Goal: Information Seeking & Learning: Learn about a topic

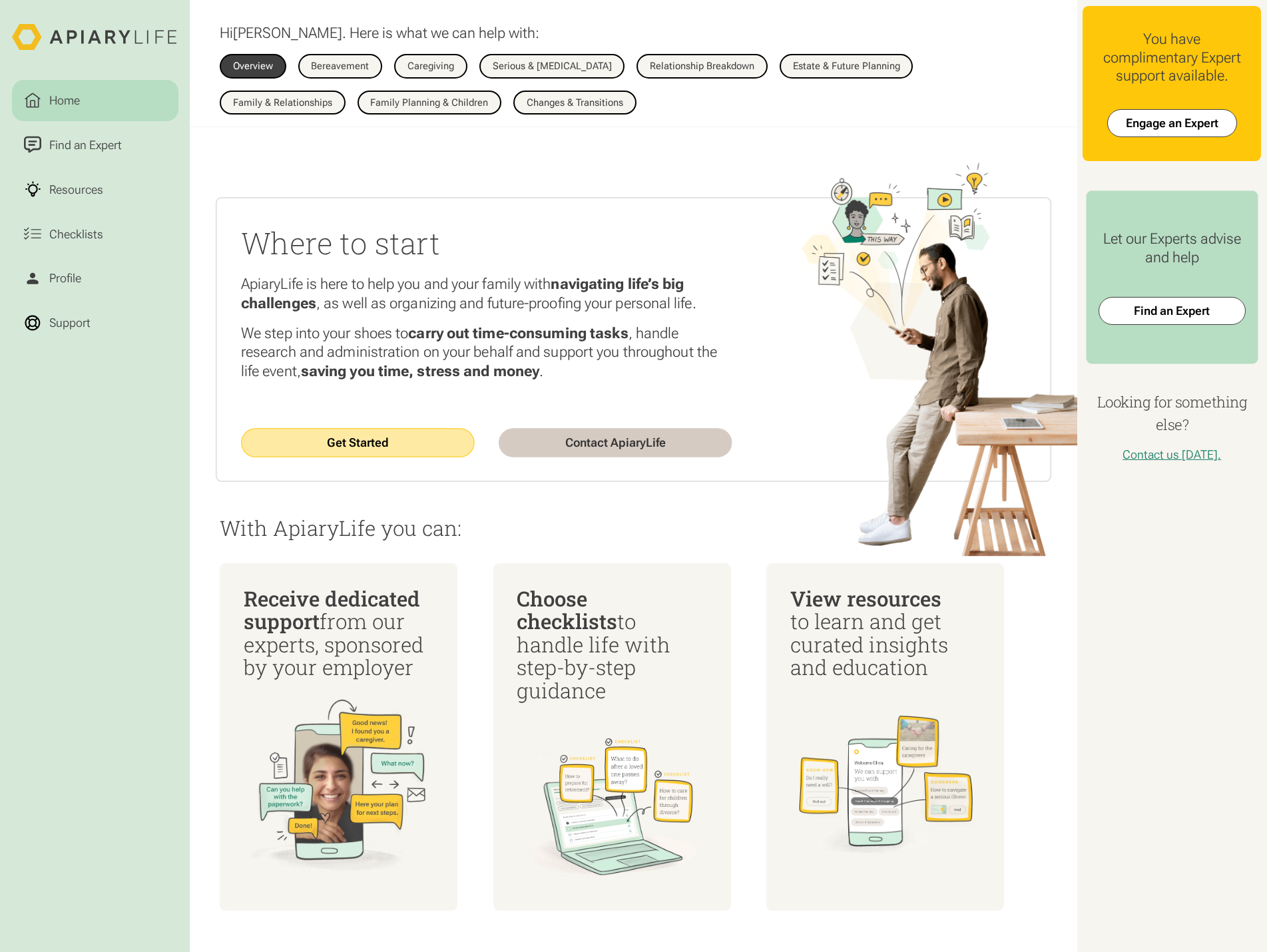
click at [386, 439] on link "Get Started" at bounding box center [358, 443] width 234 height 28
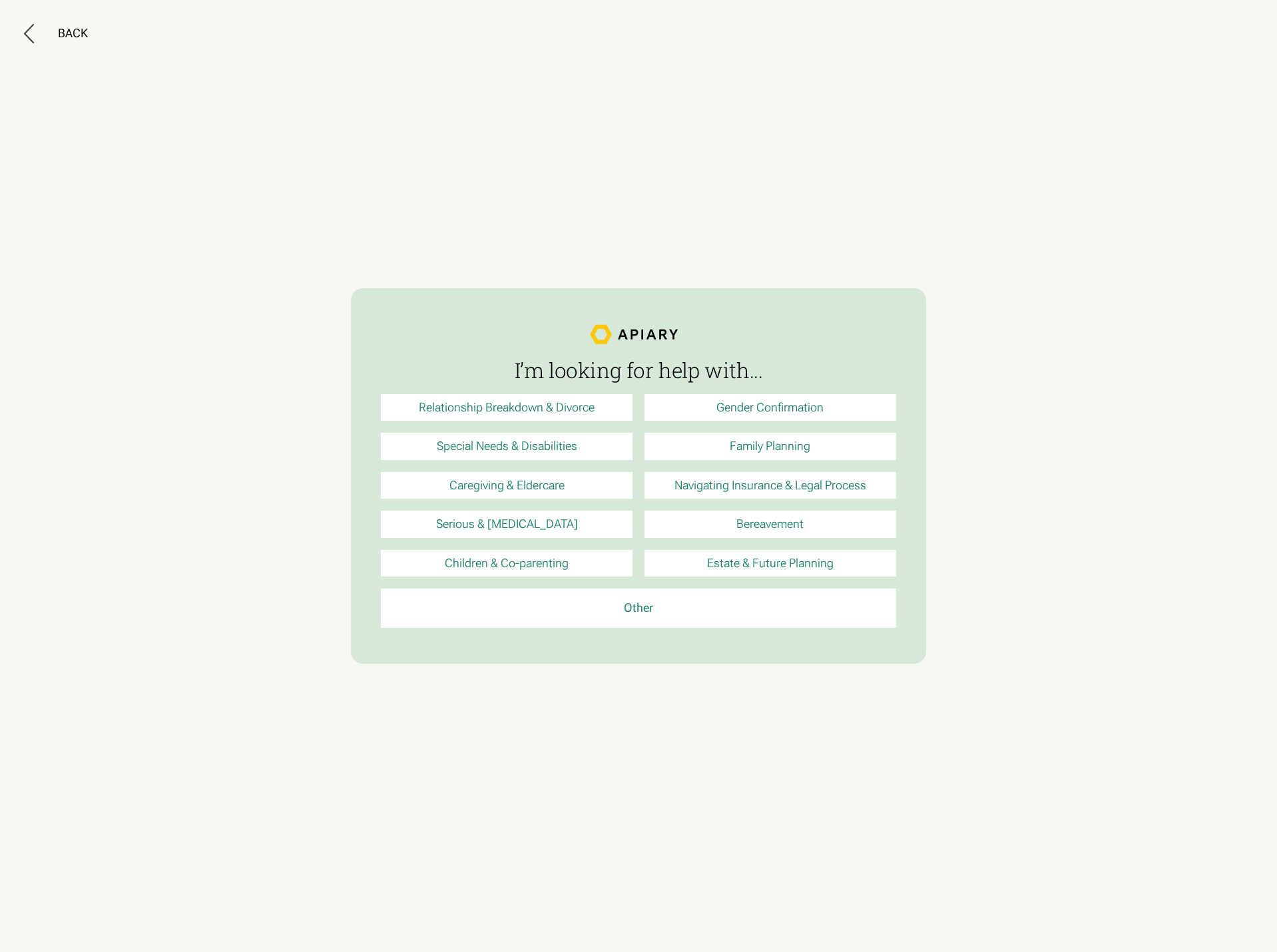
click at [556, 439] on link "Special Needs & Disabilities" at bounding box center [507, 446] width 252 height 26
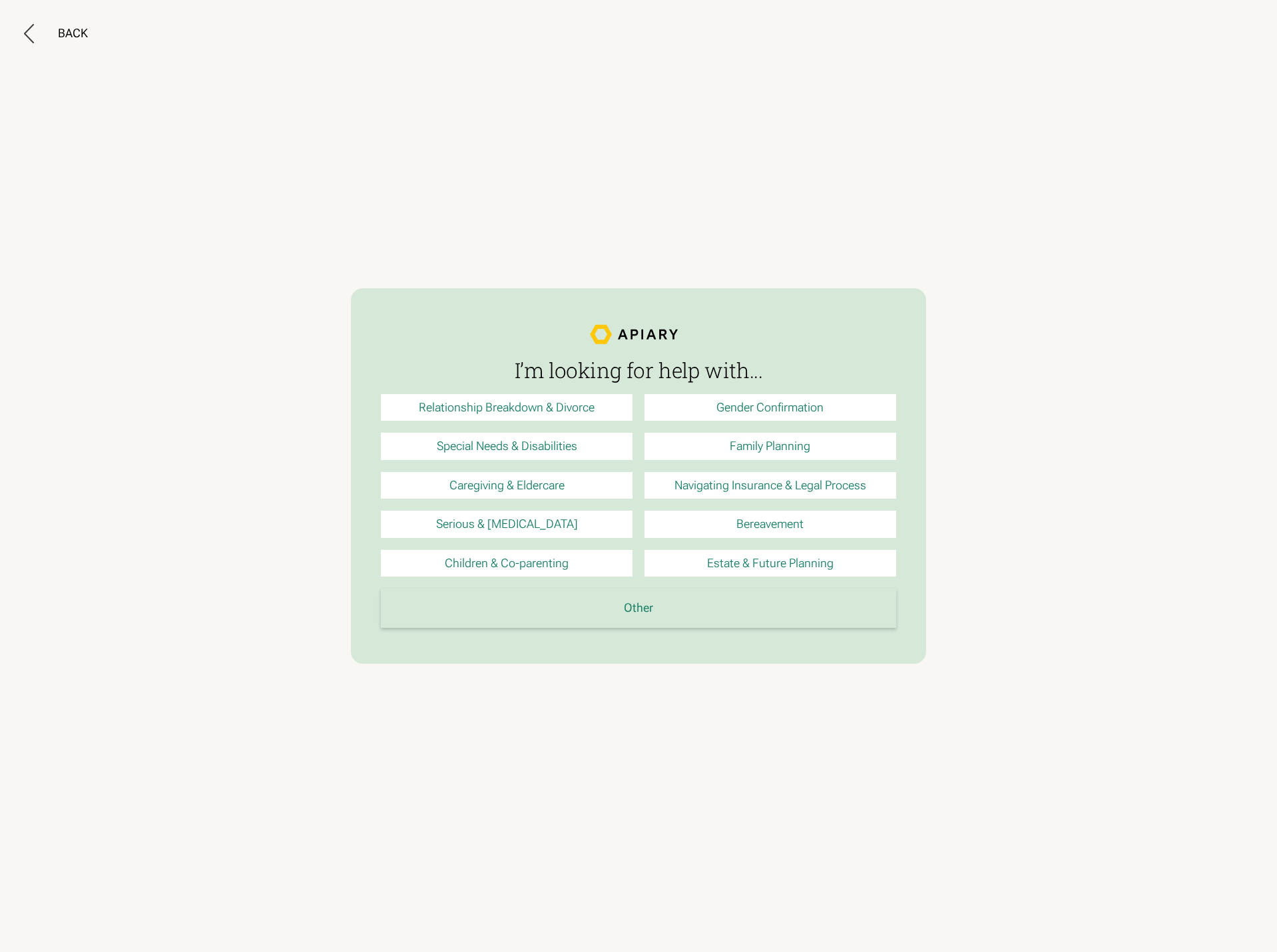
click at [750, 604] on link "Other" at bounding box center [638, 607] width 515 height 39
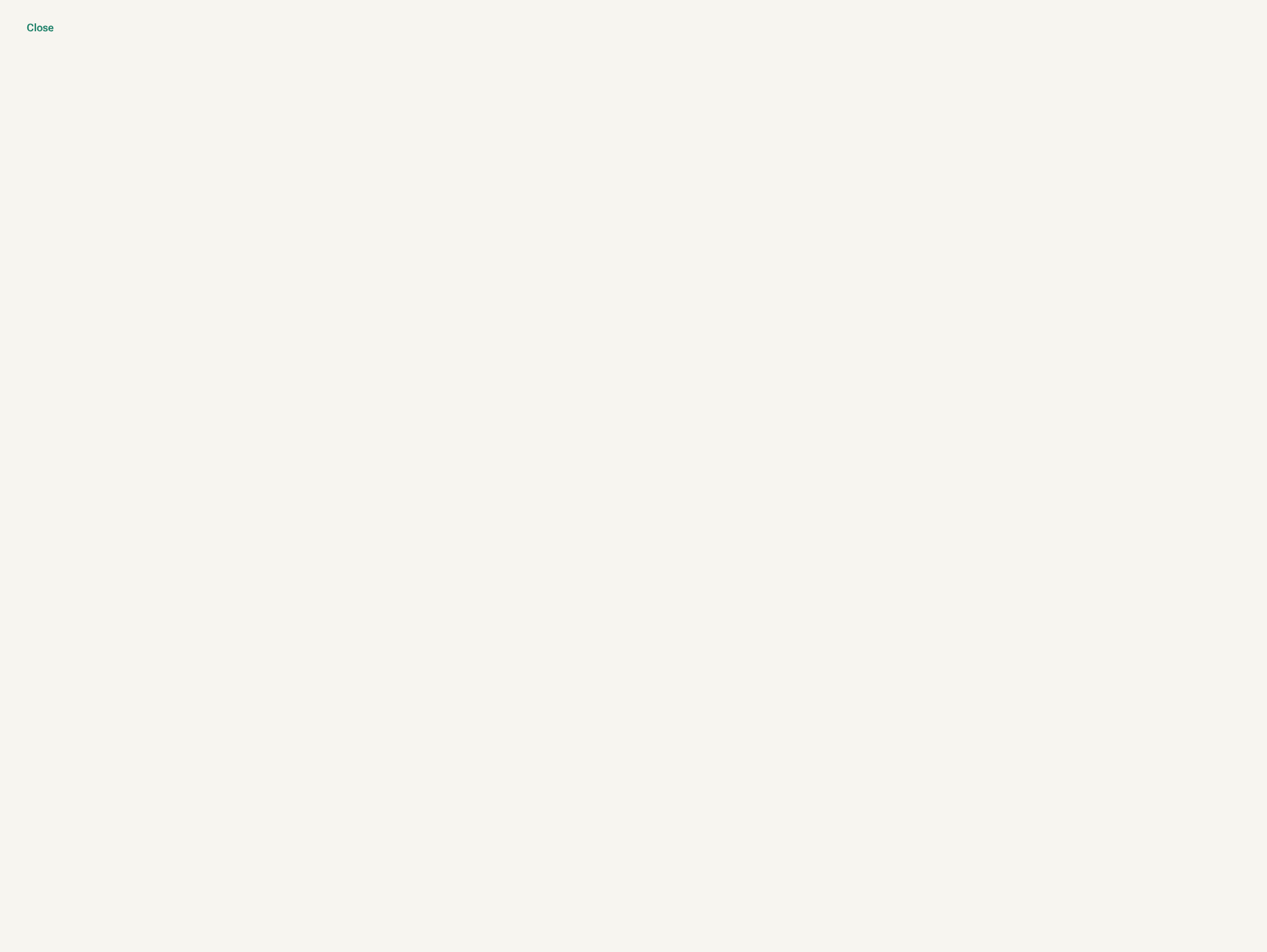
click at [51, 30] on div "Close" at bounding box center [40, 28] width 27 height 14
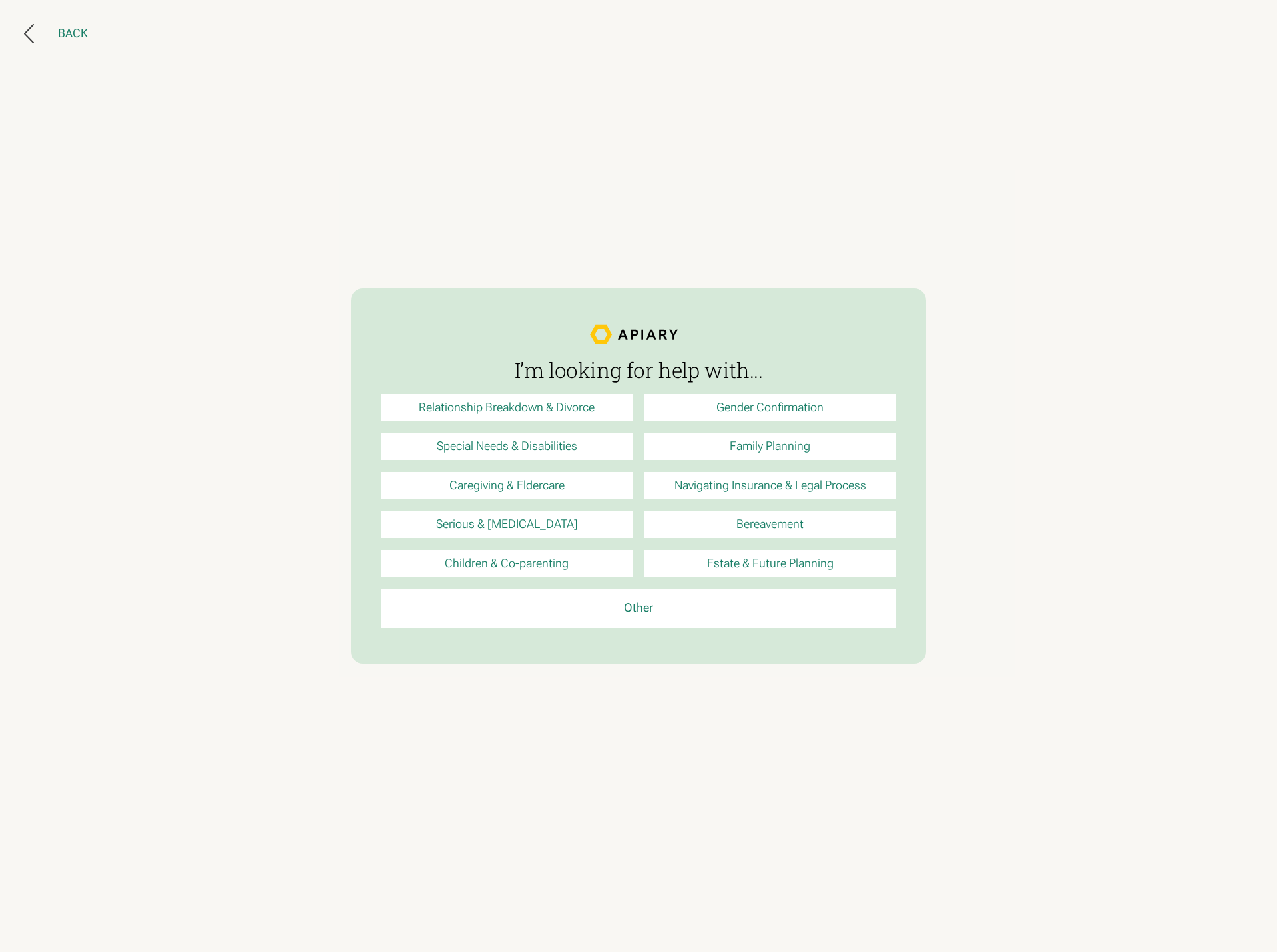
click at [82, 39] on div "Back" at bounding box center [73, 33] width 30 height 15
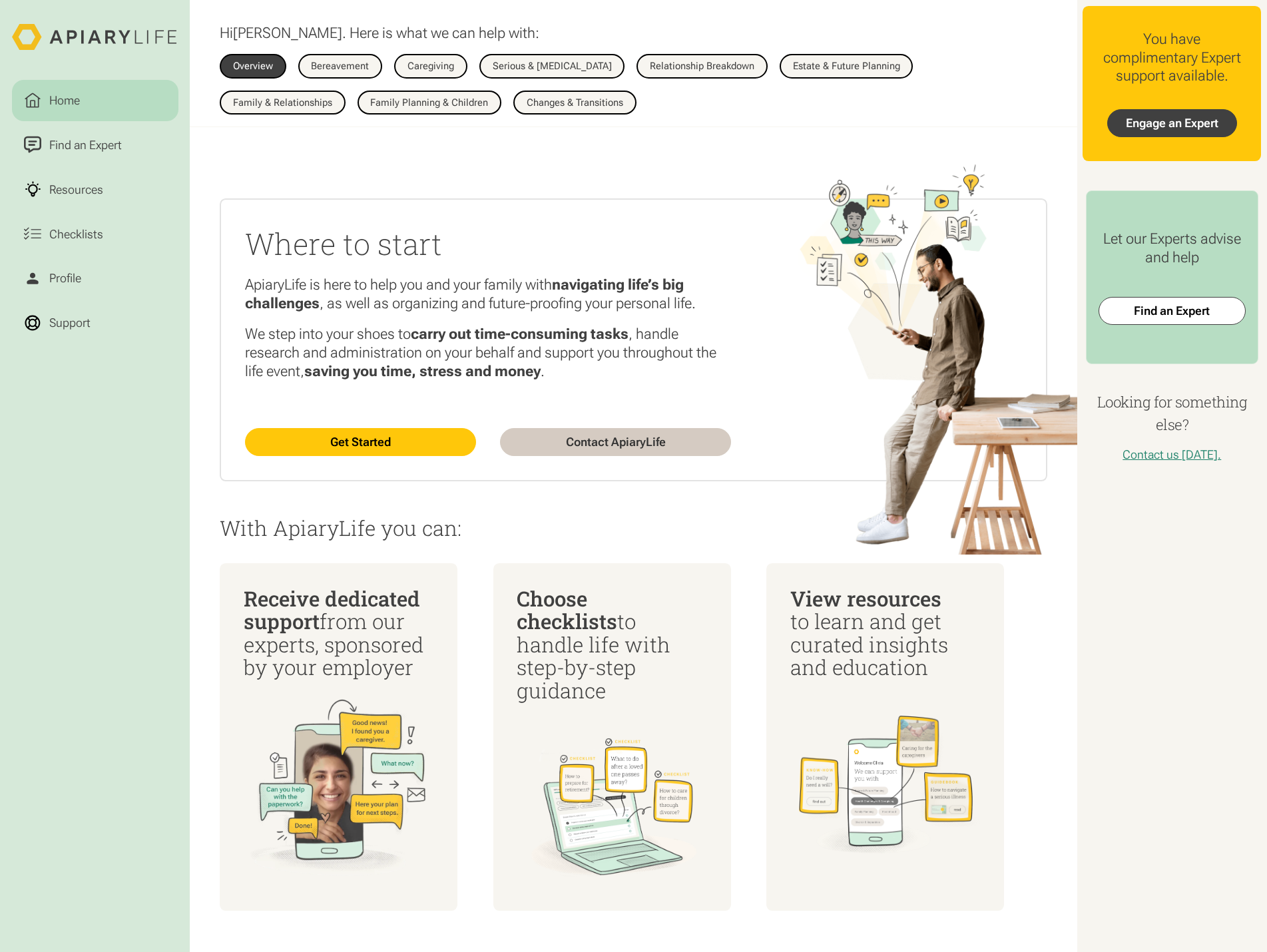
click at [1193, 121] on link "Engage an Expert" at bounding box center [1172, 123] width 130 height 28
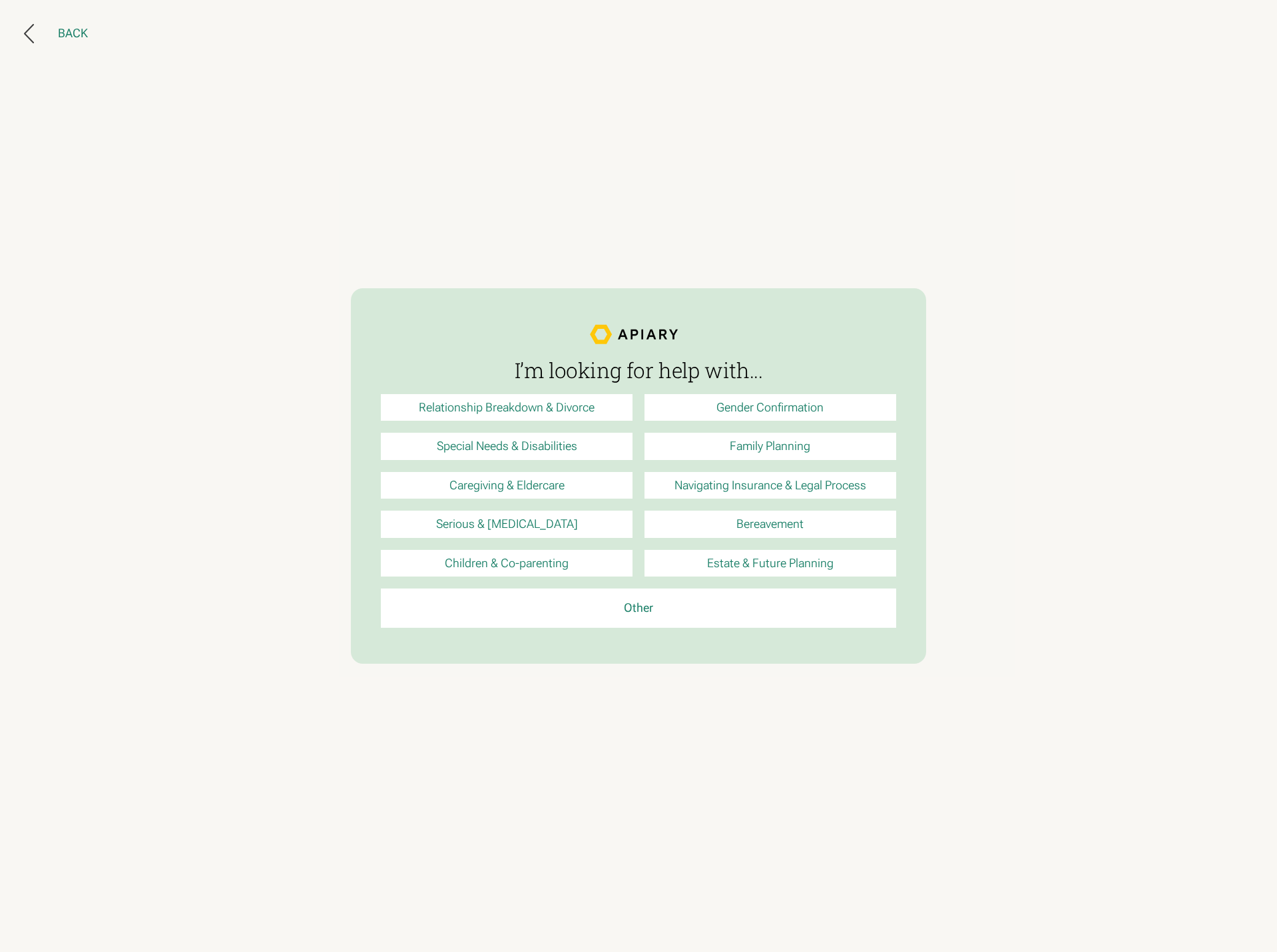
click at [74, 35] on div "Back" at bounding box center [73, 33] width 30 height 15
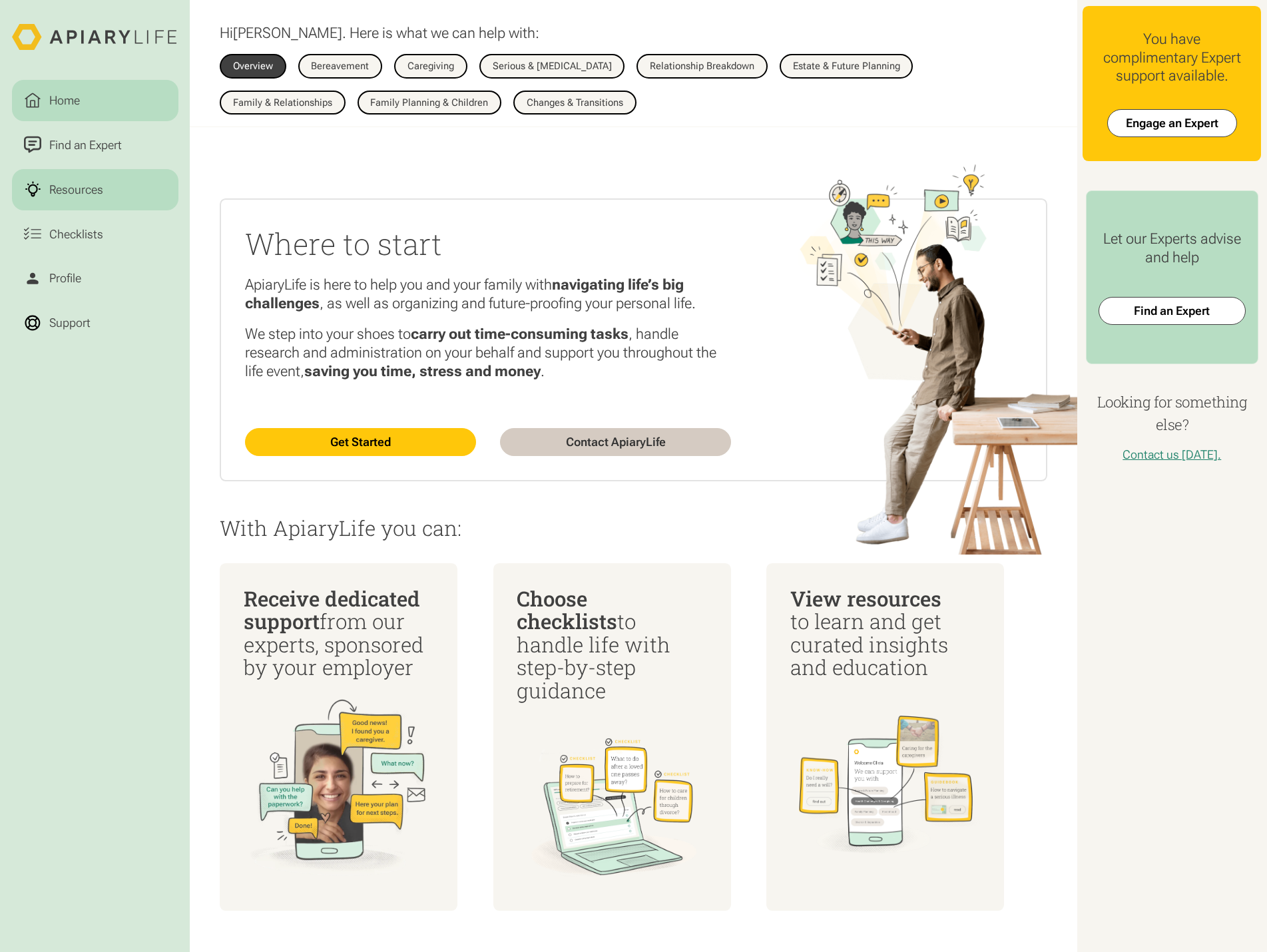
click at [116, 186] on link "Resources" at bounding box center [95, 190] width 167 height 41
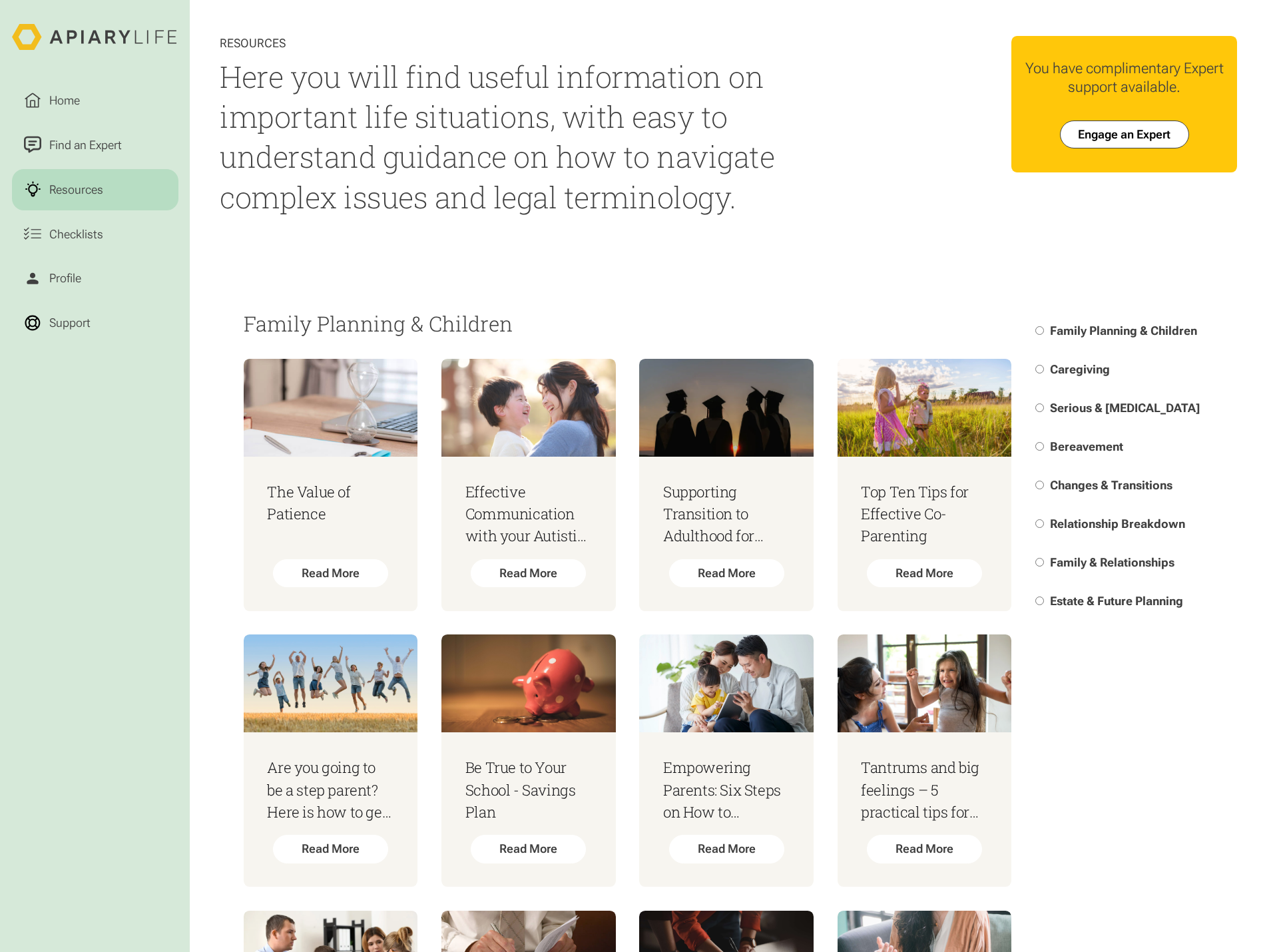
scroll to position [66, 0]
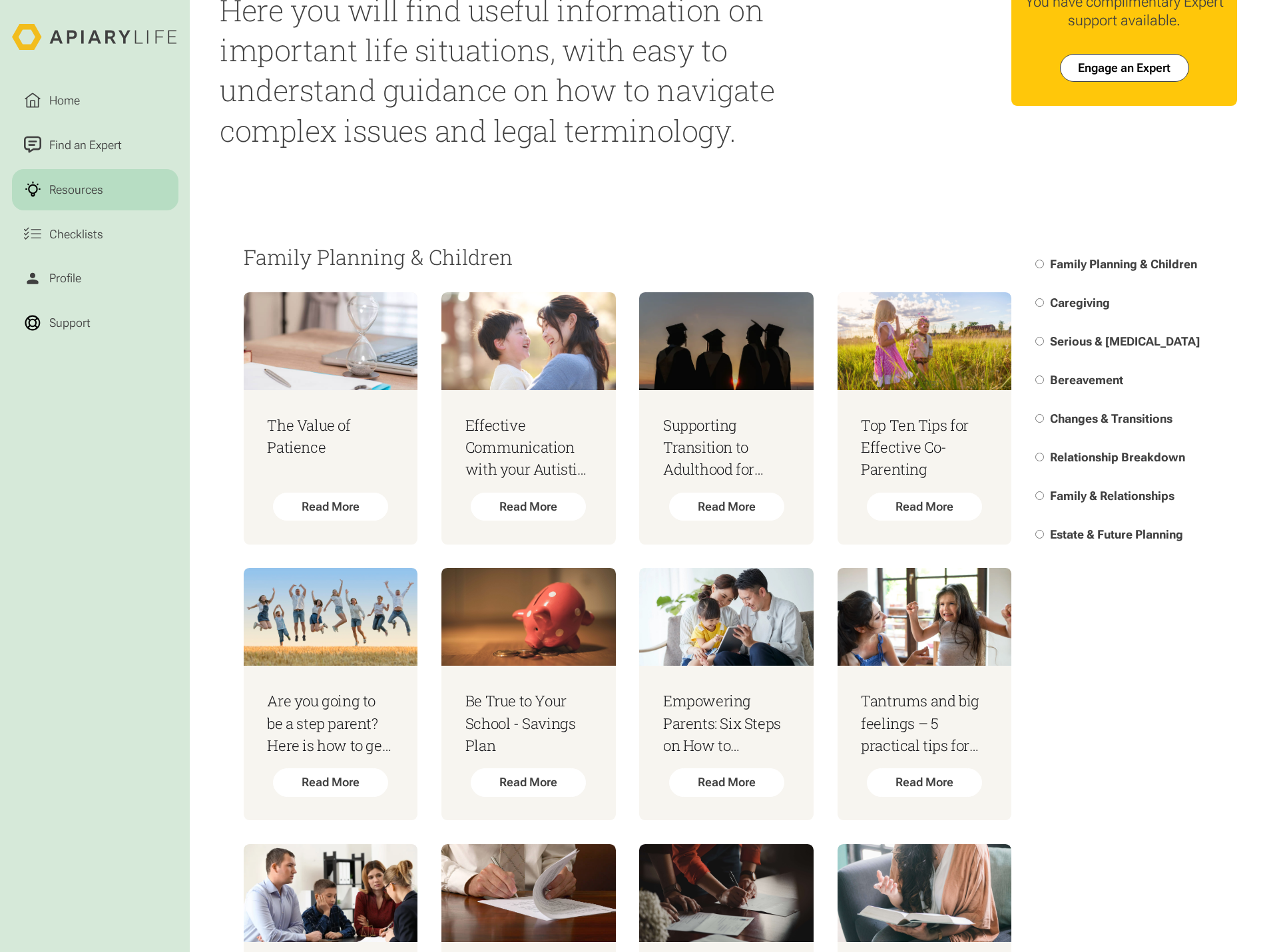
click at [1126, 457] on html "Home Find an Expert Resources Checklists Profile Support Resources Here you wil…" at bounding box center [633, 410] width 1267 height 952
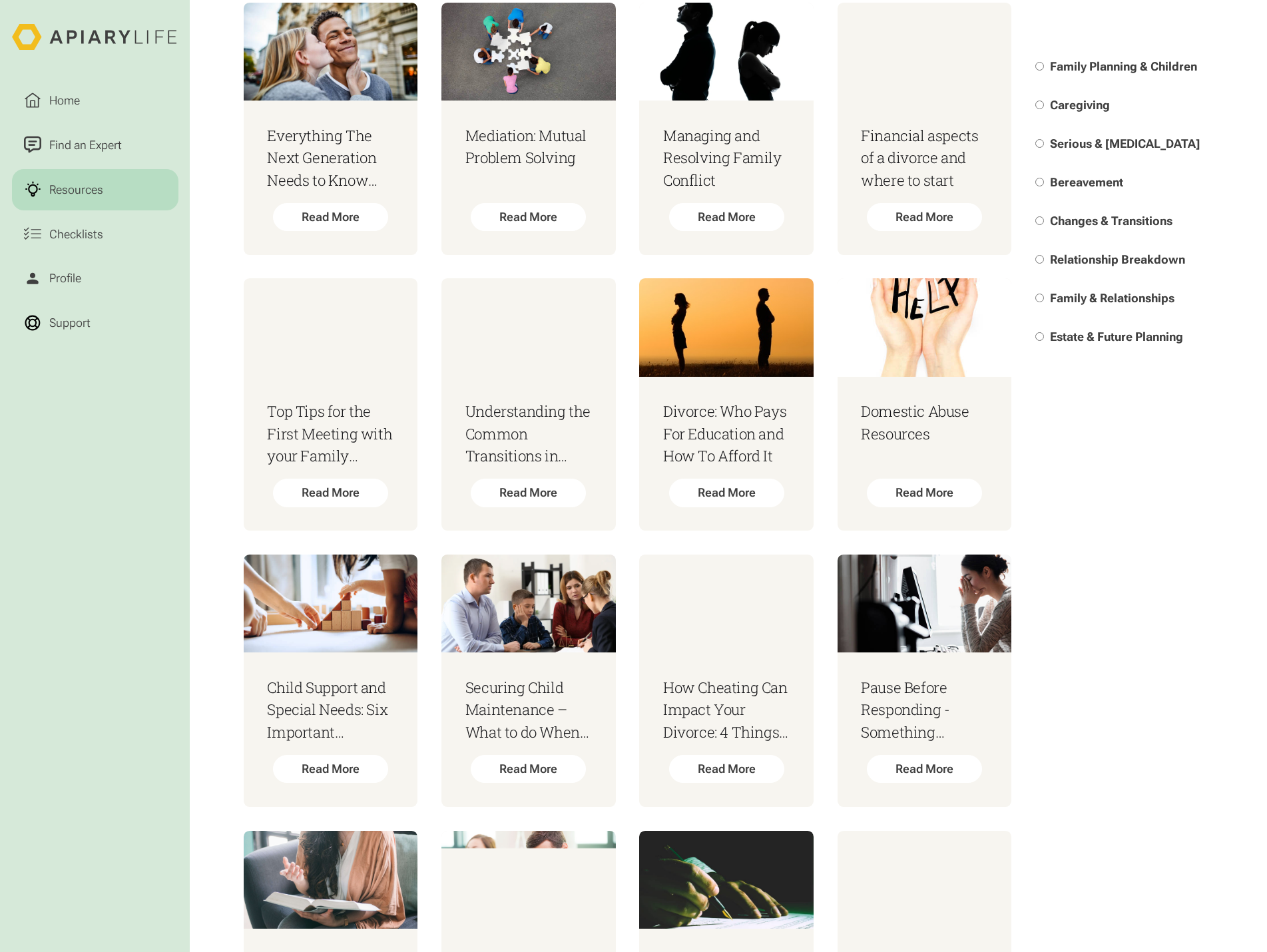
scroll to position [16848, 0]
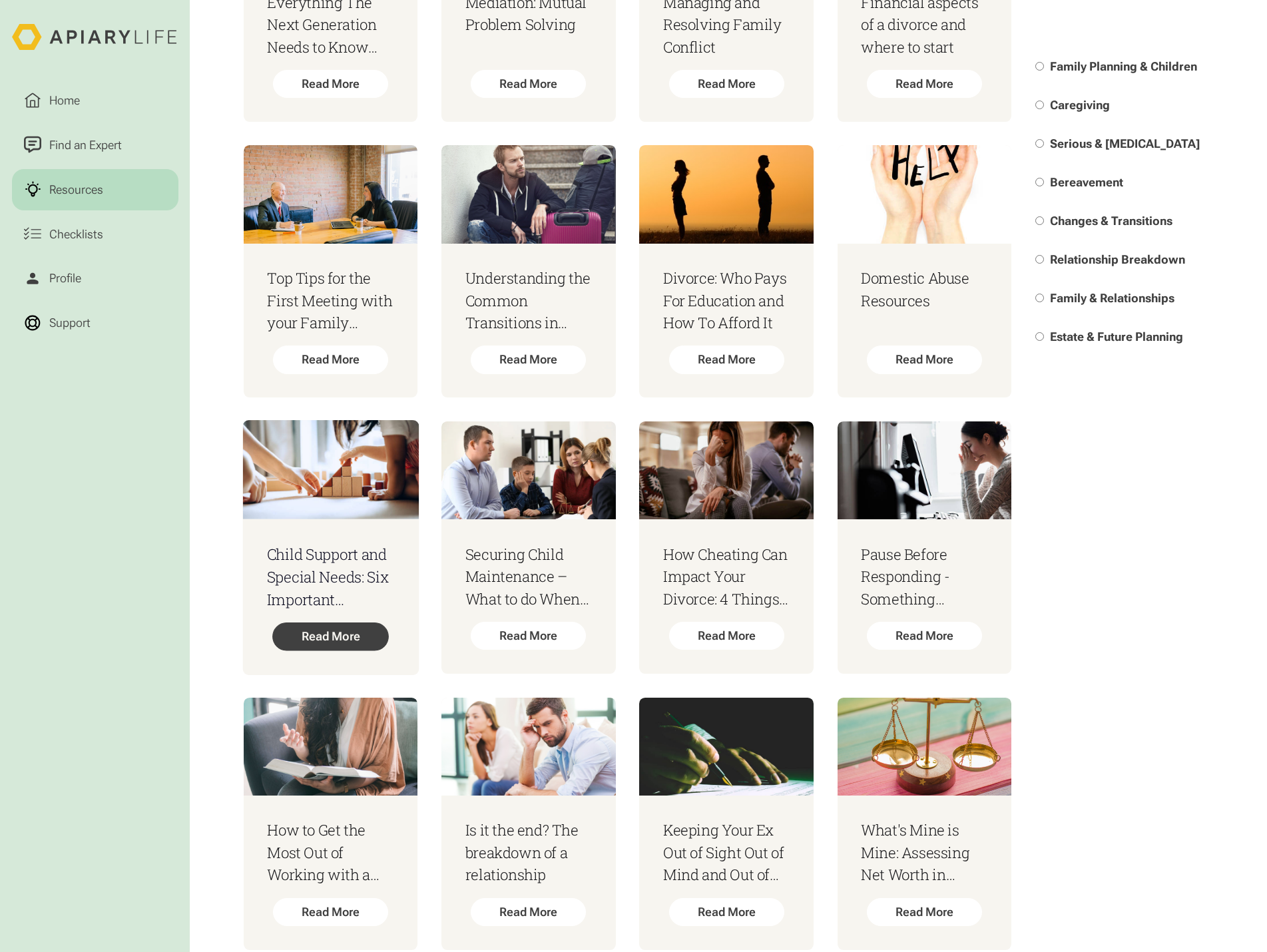
click at [332, 651] on div "Read More" at bounding box center [330, 636] width 116 height 28
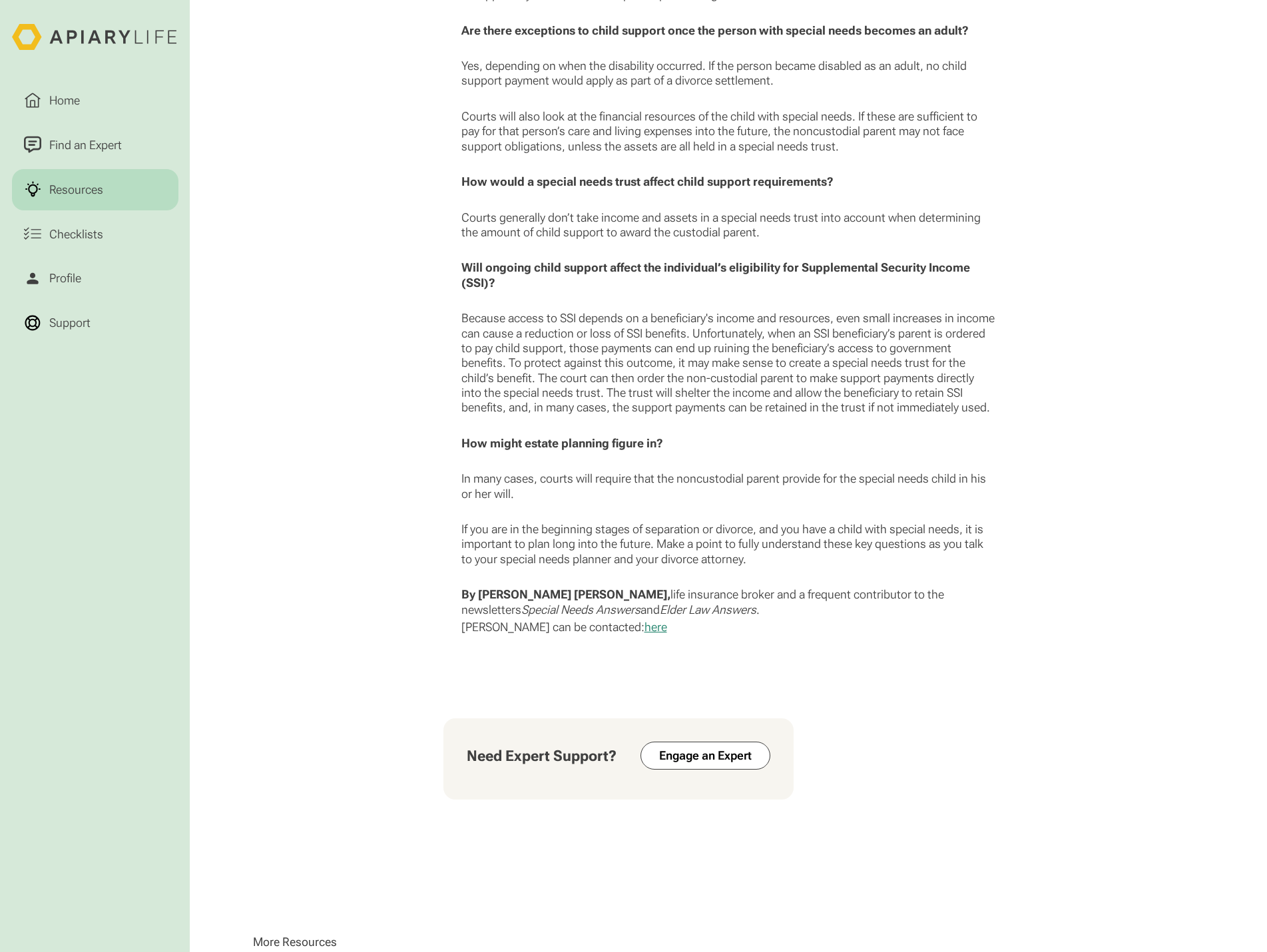
scroll to position [1398, 0]
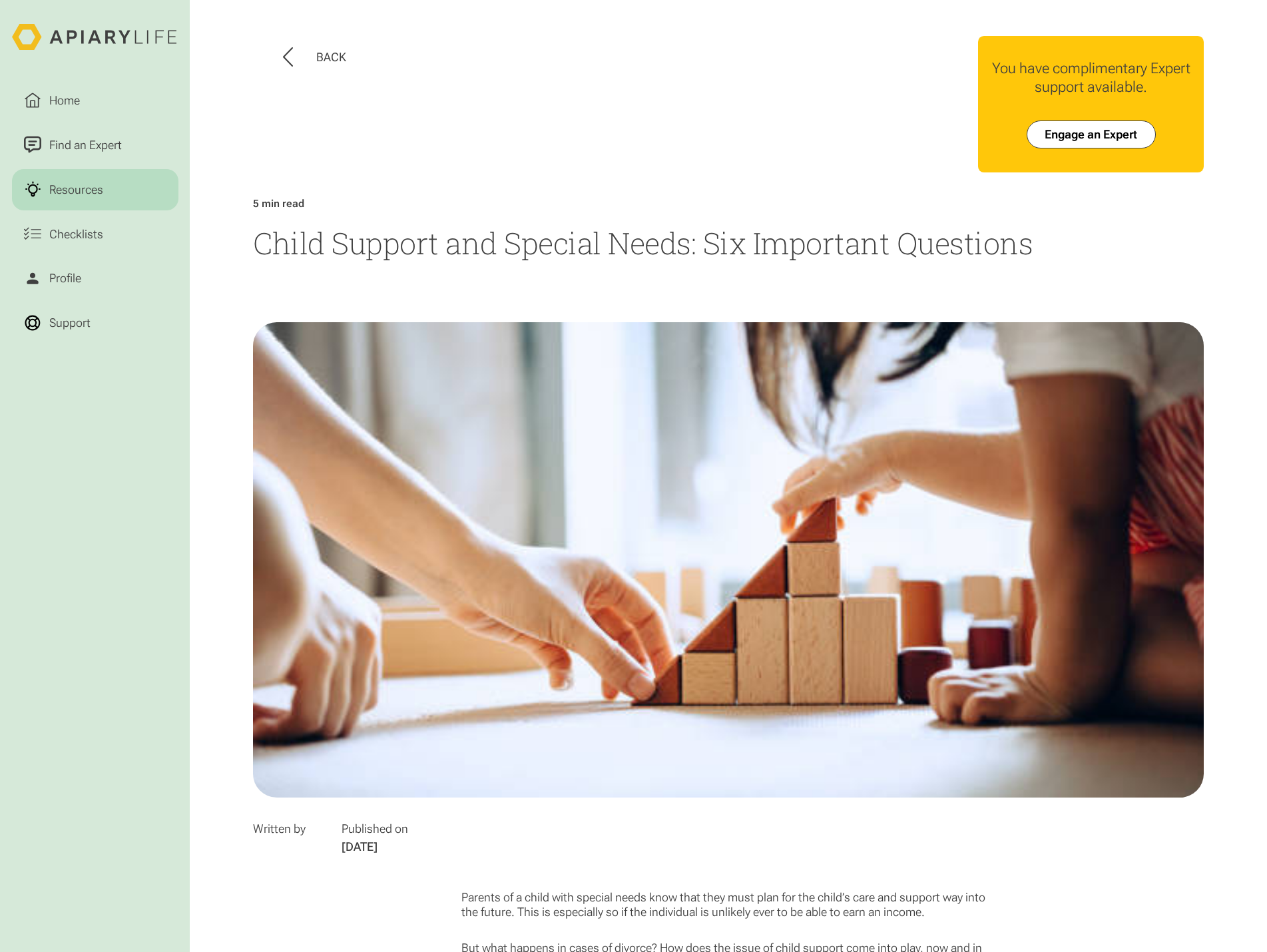
scroll to position [1398, 0]
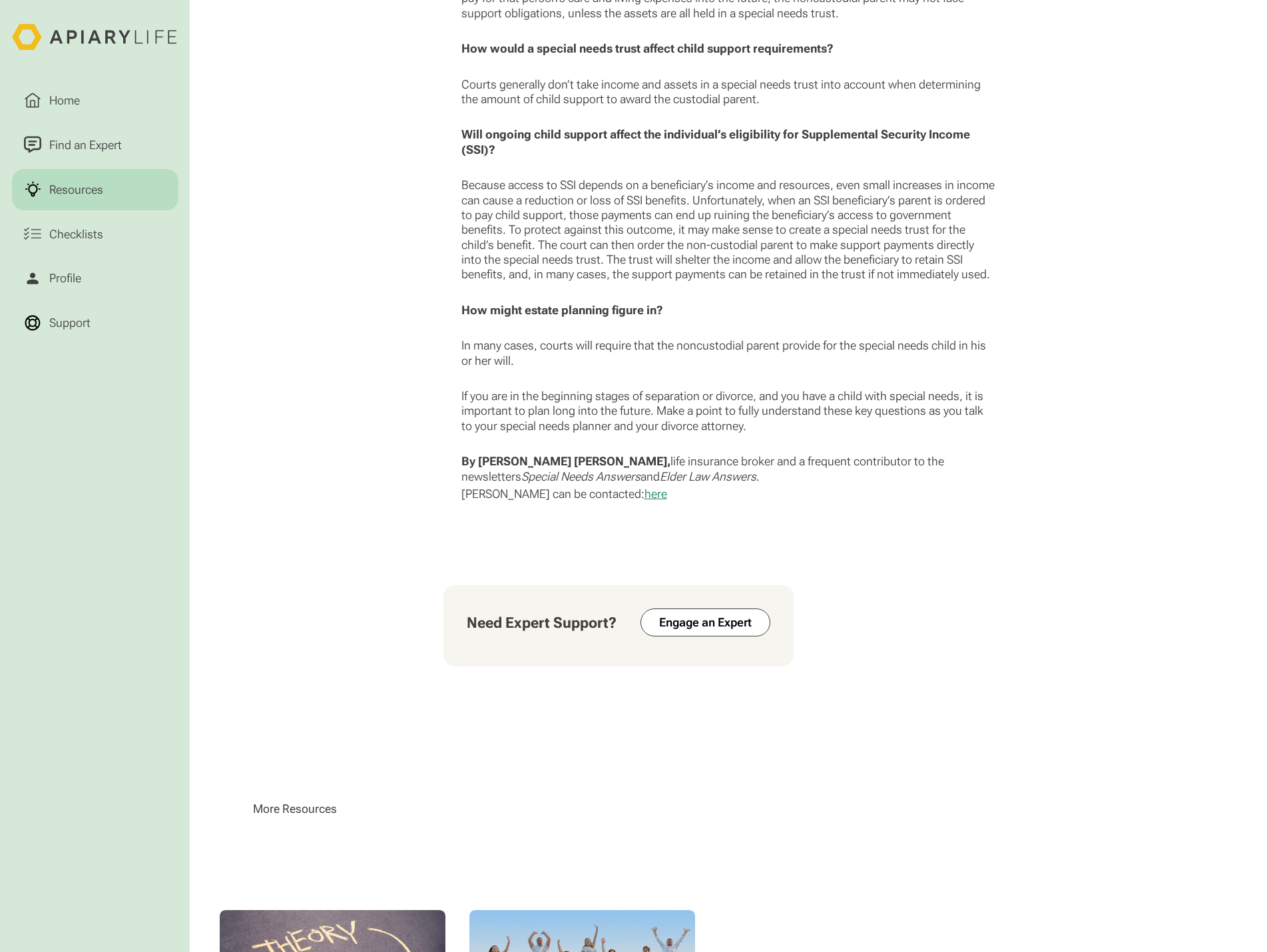
click at [137, 192] on link "Resources" at bounding box center [95, 190] width 167 height 41
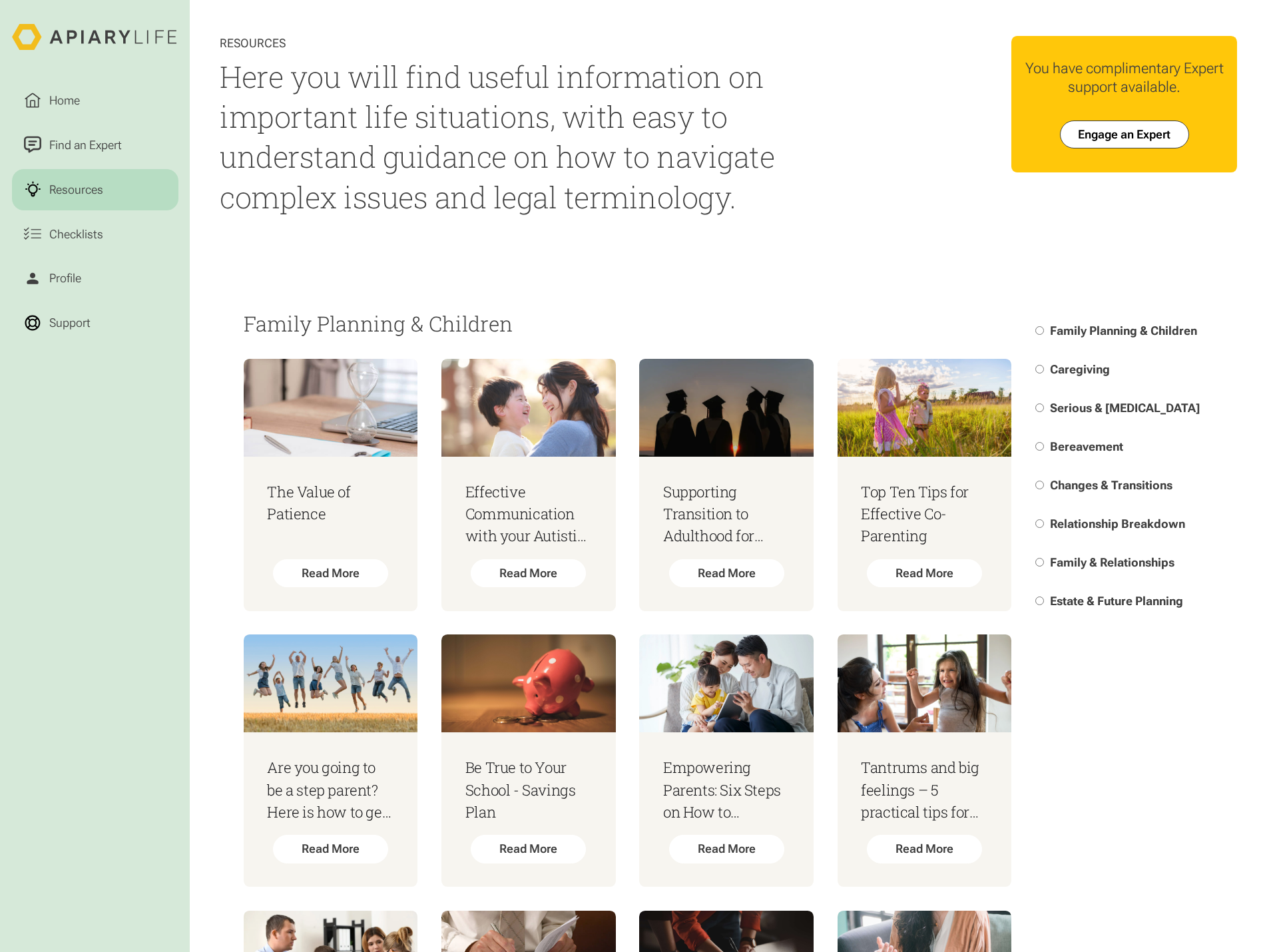
click at [1133, 529] on html "Home Find an Expert Resources Checklists Profile Support Resources Here you wil…" at bounding box center [633, 476] width 1267 height 952
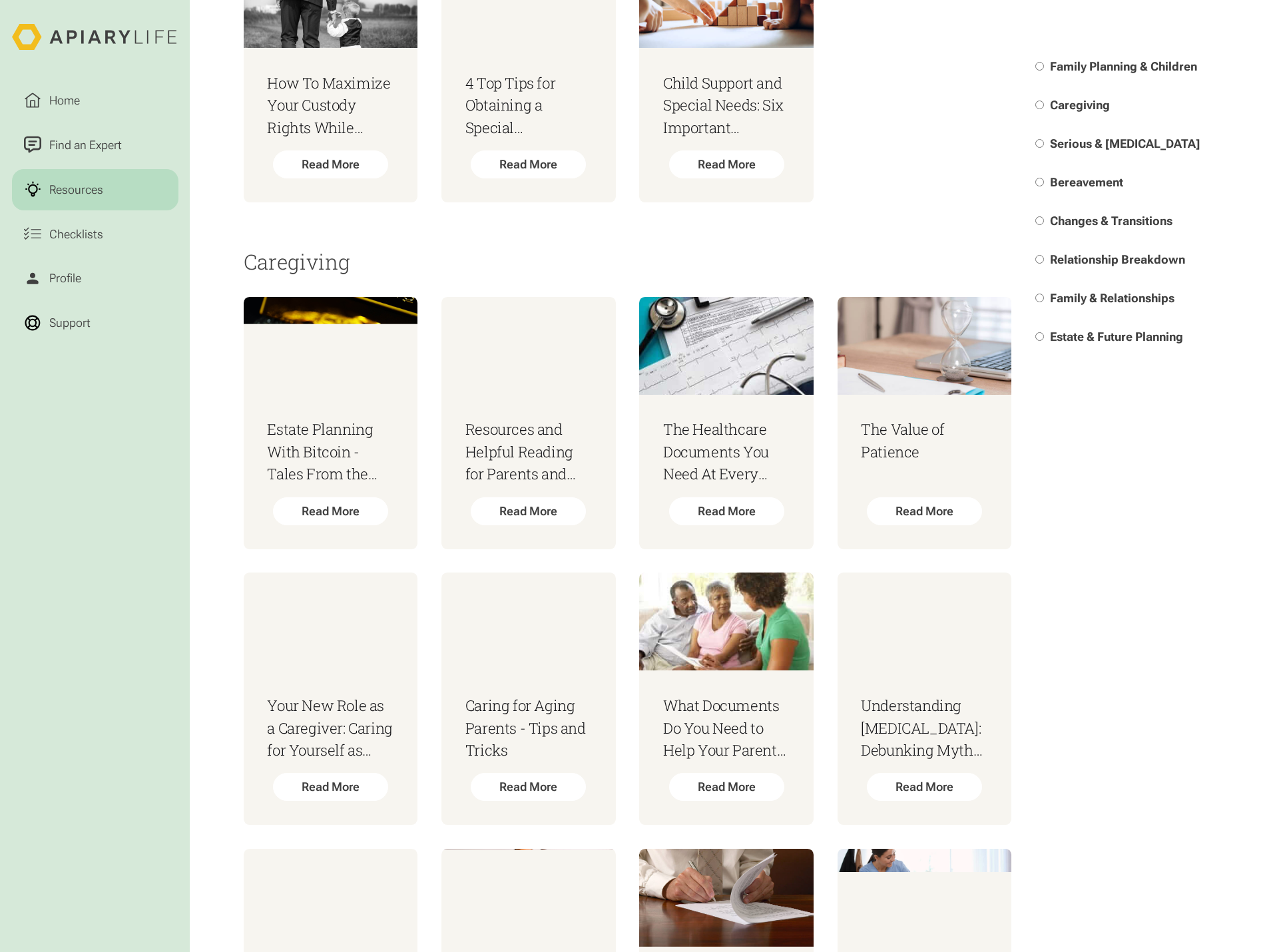
scroll to position [1941, 0]
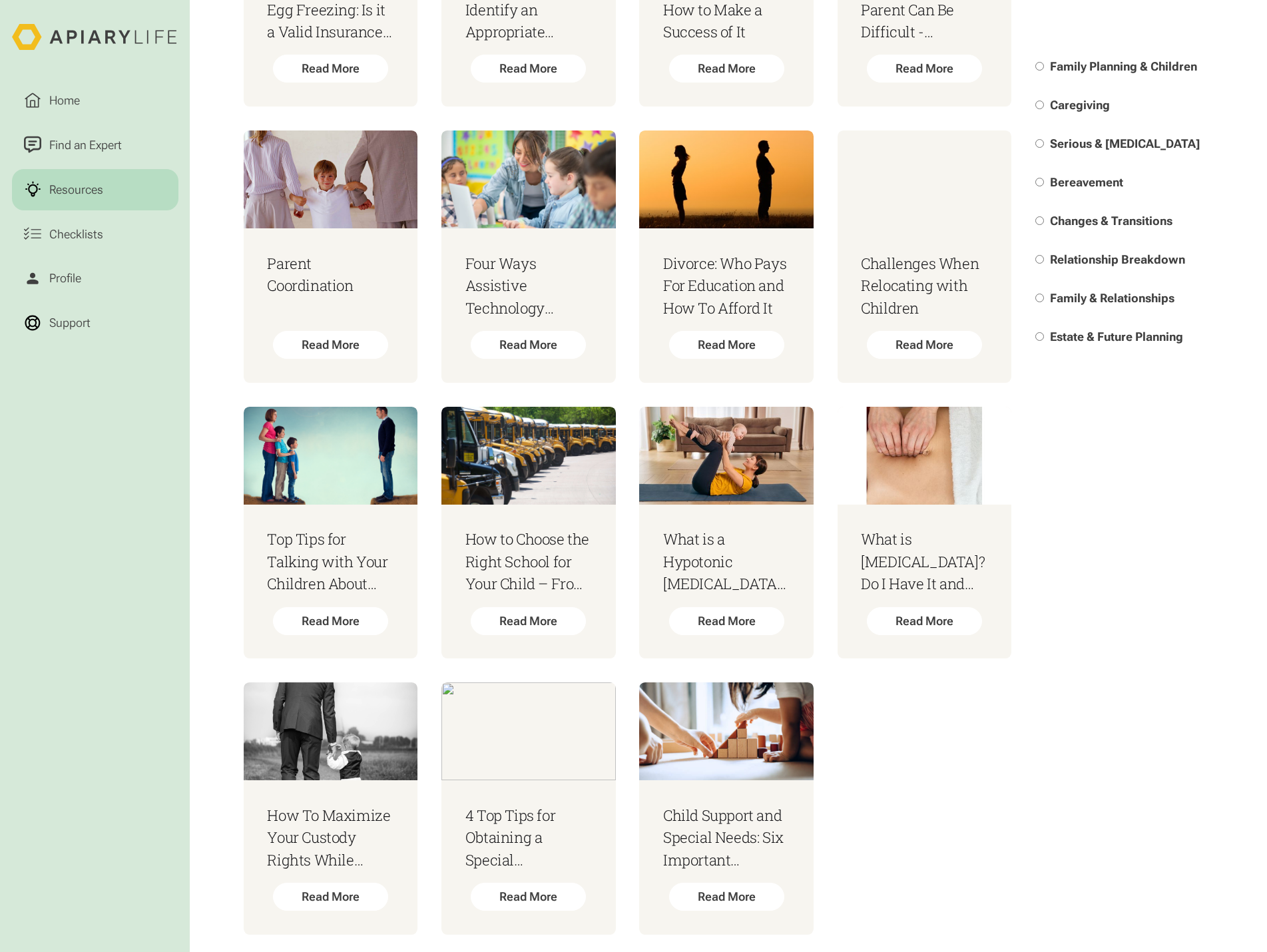
scroll to position [1808, 0]
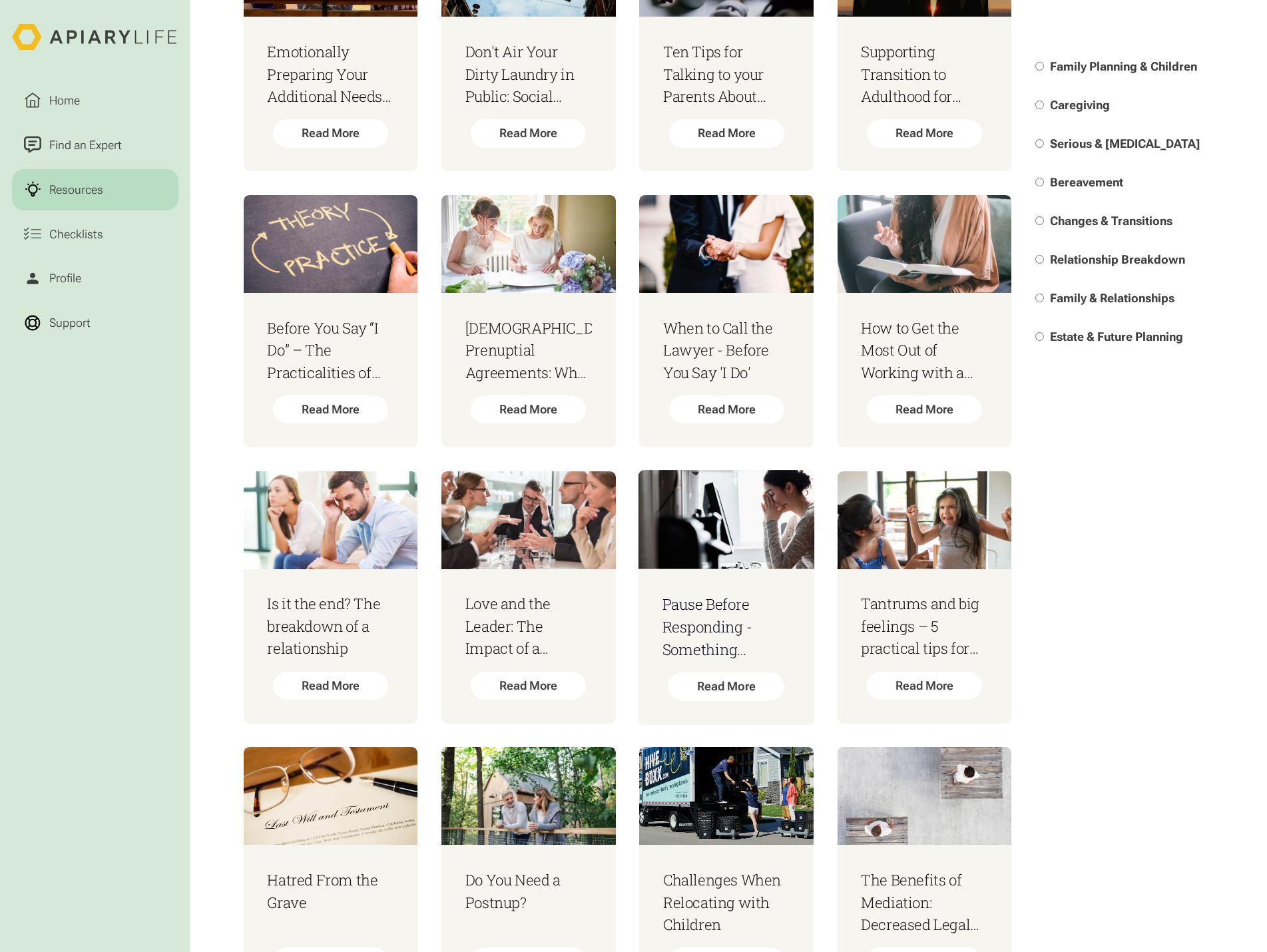
scroll to position [19951, 0]
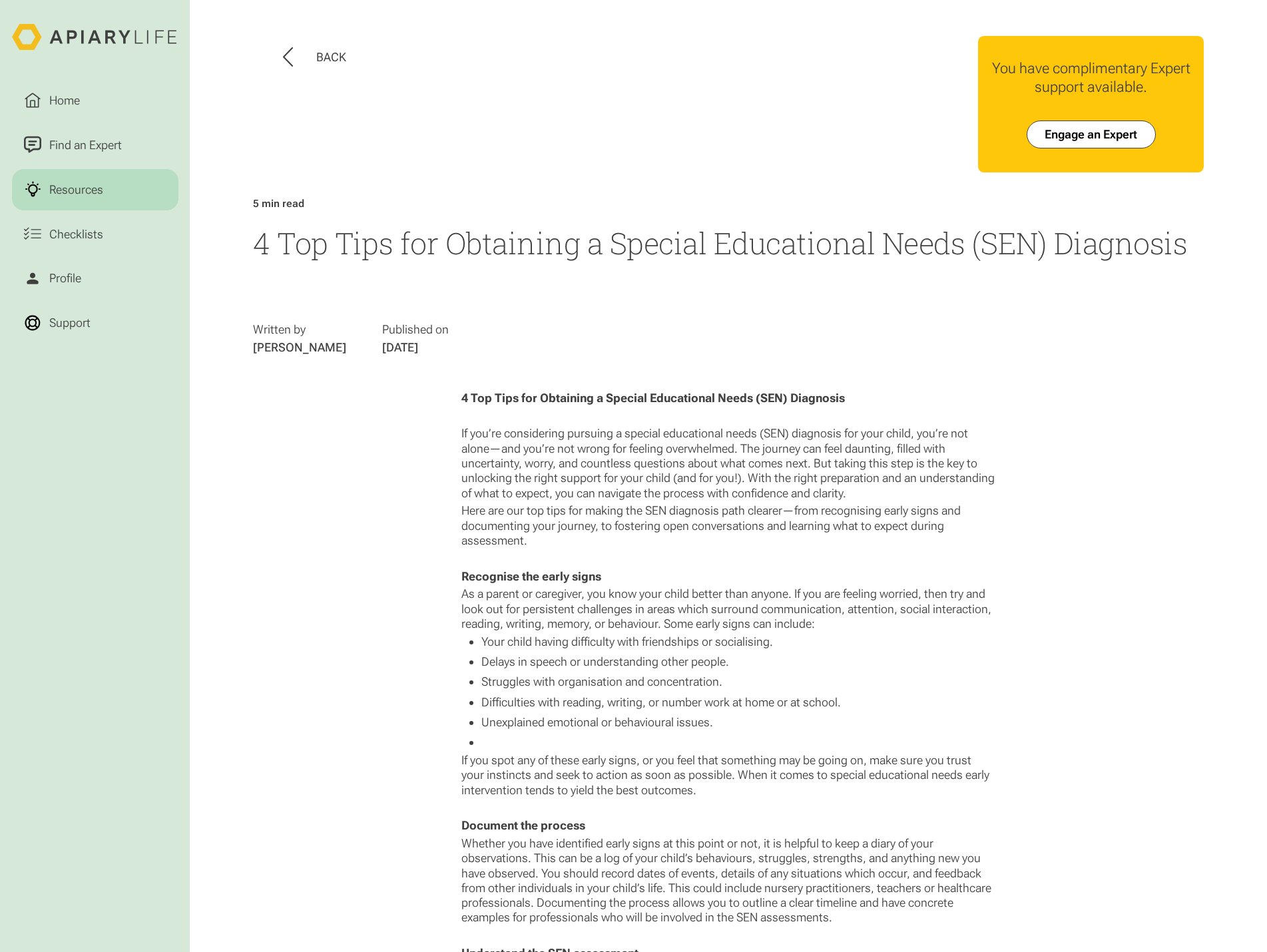
click at [497, 240] on h1 "4 Top Tips for Obtaining a Special Educational Needs (SEN) Diagnosis" at bounding box center [729, 242] width 951 height 40
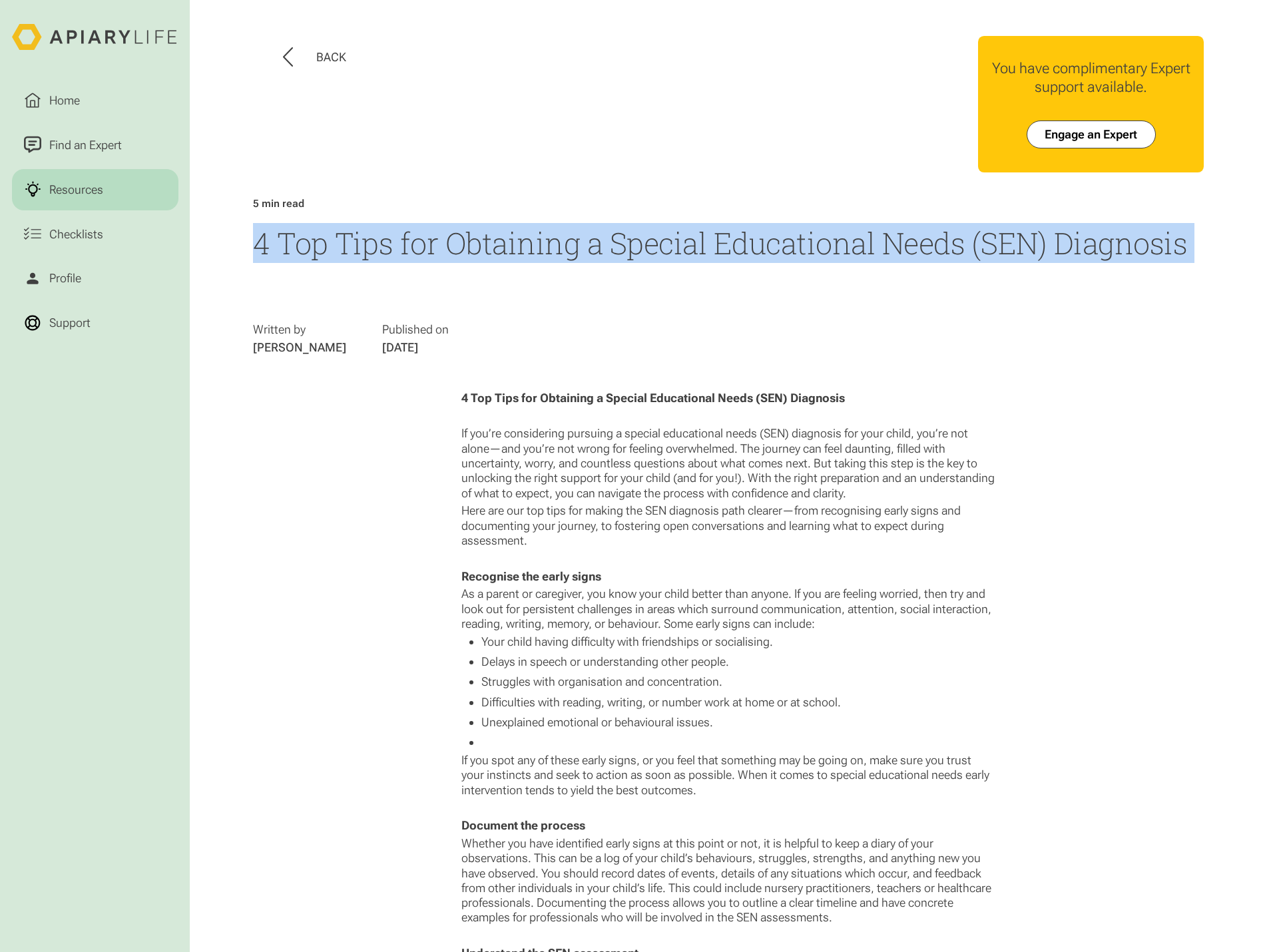
click at [497, 240] on h1 "4 Top Tips for Obtaining a Special Educational Needs (SEN) Diagnosis" at bounding box center [729, 242] width 951 height 40
click at [661, 240] on h1 "4 Top Tips for Obtaining a Special Educational Needs (SEN) Diagnosis" at bounding box center [729, 242] width 951 height 40
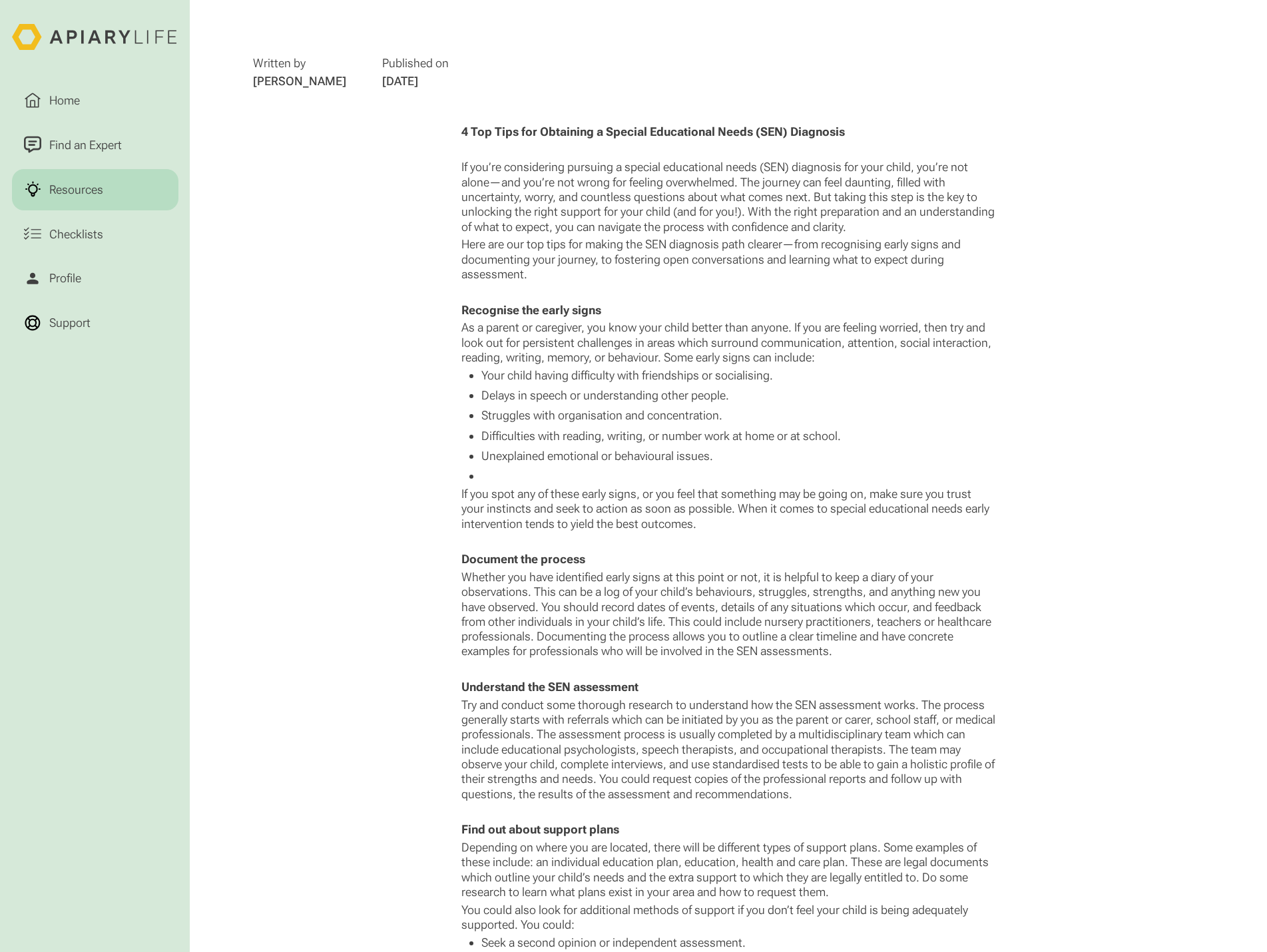
scroll to position [332, 0]
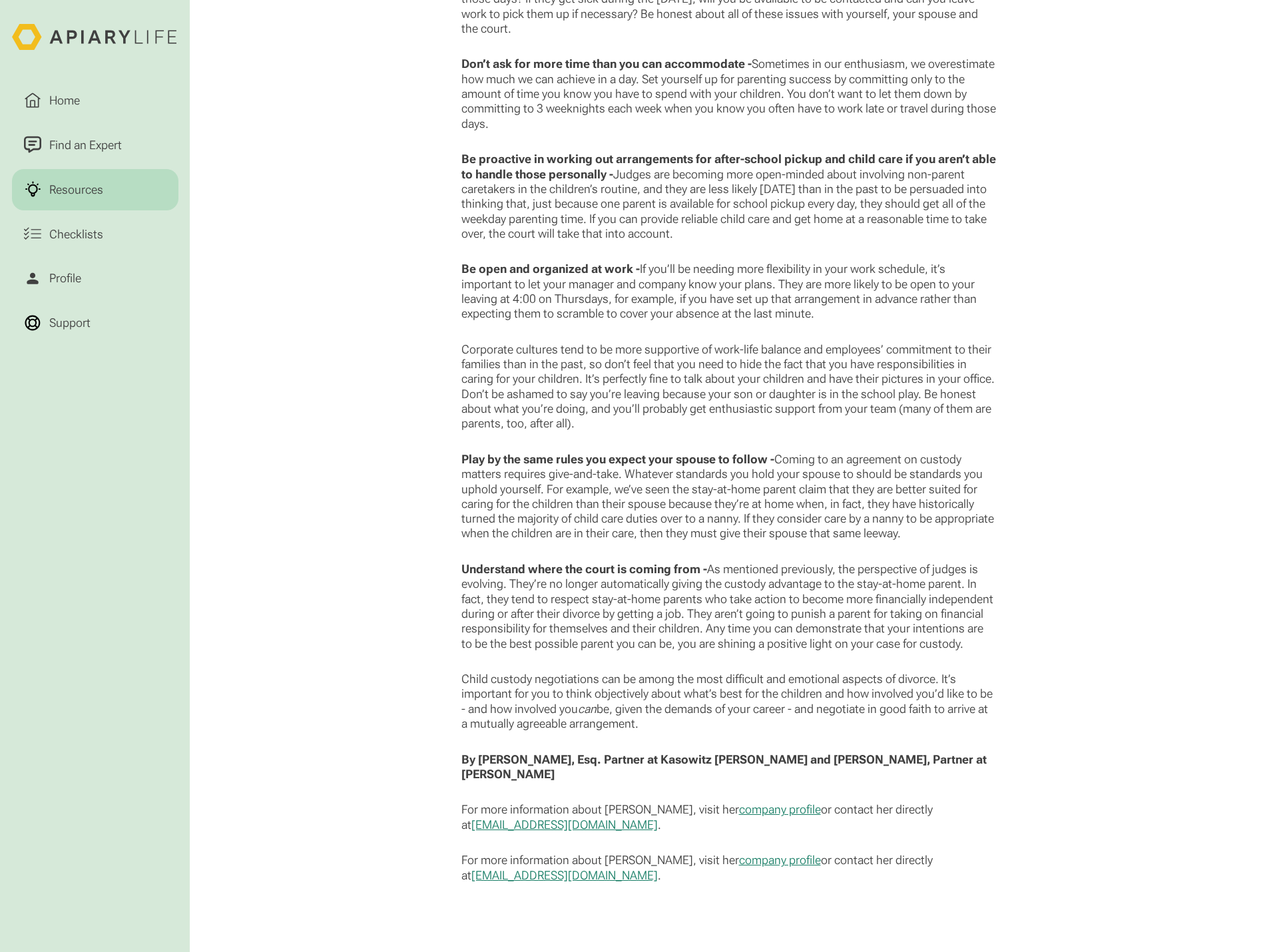
scroll to position [1265, 0]
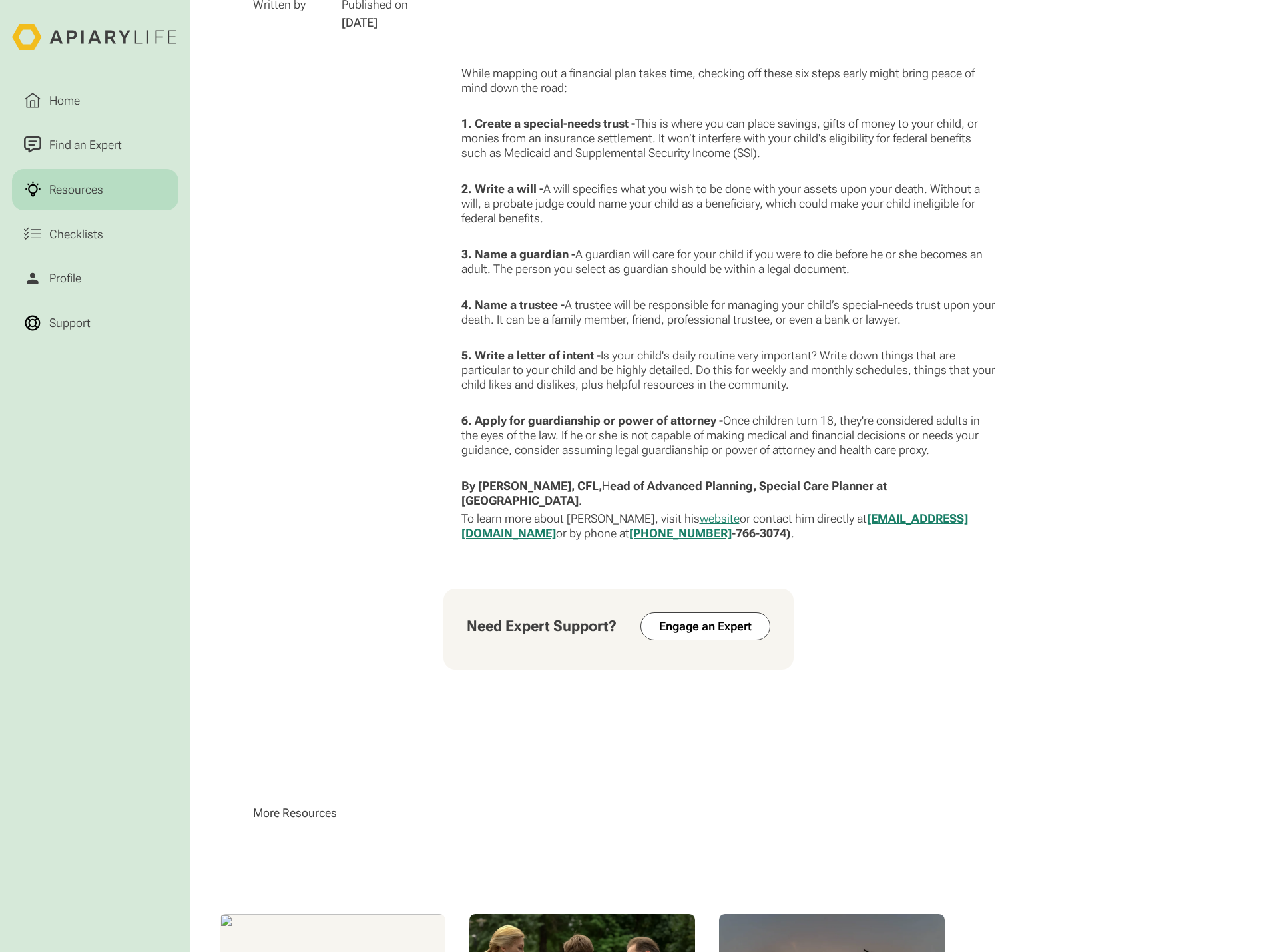
scroll to position [827, 0]
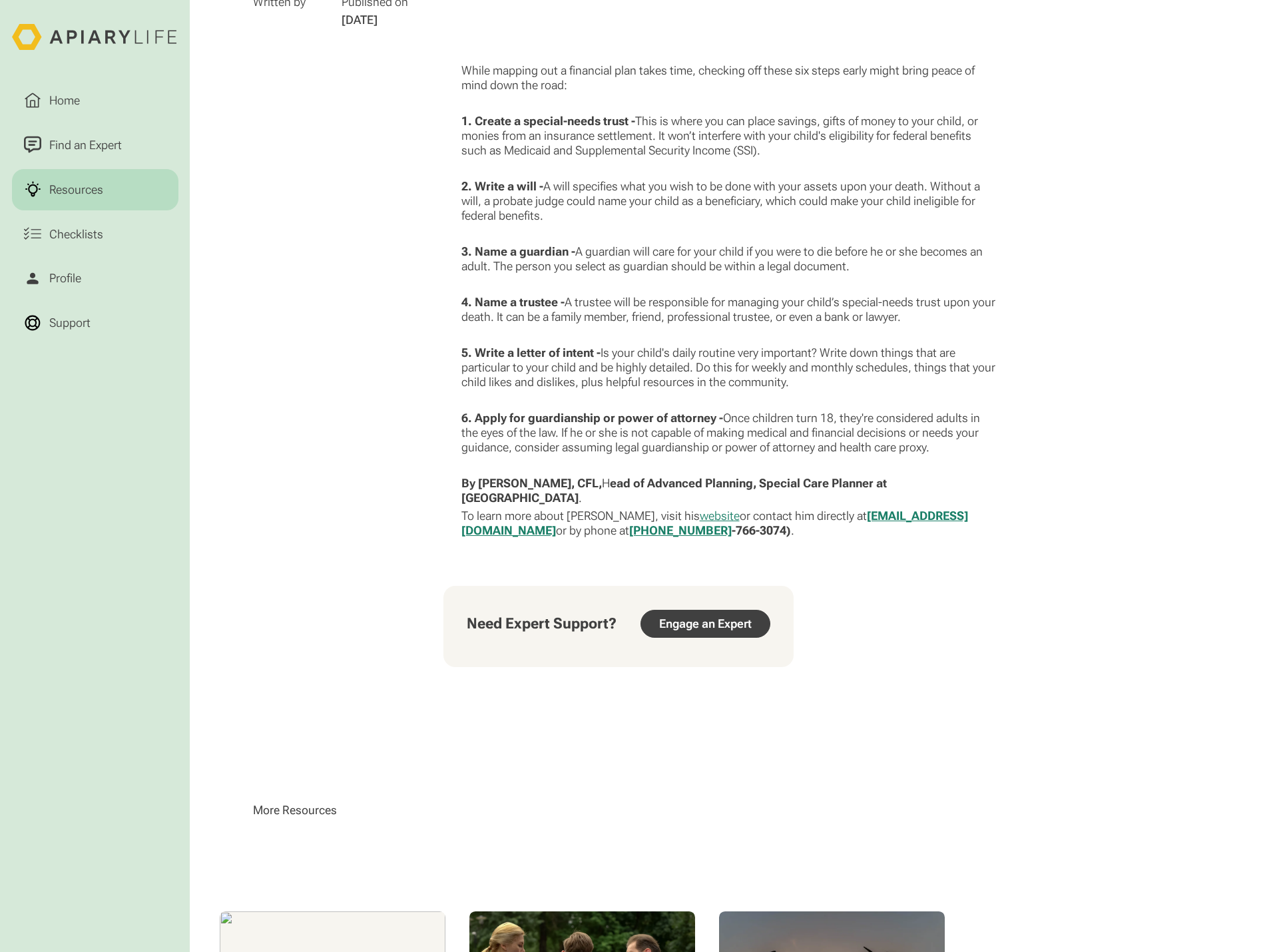
click at [731, 624] on link "Engage an Expert" at bounding box center [706, 623] width 130 height 28
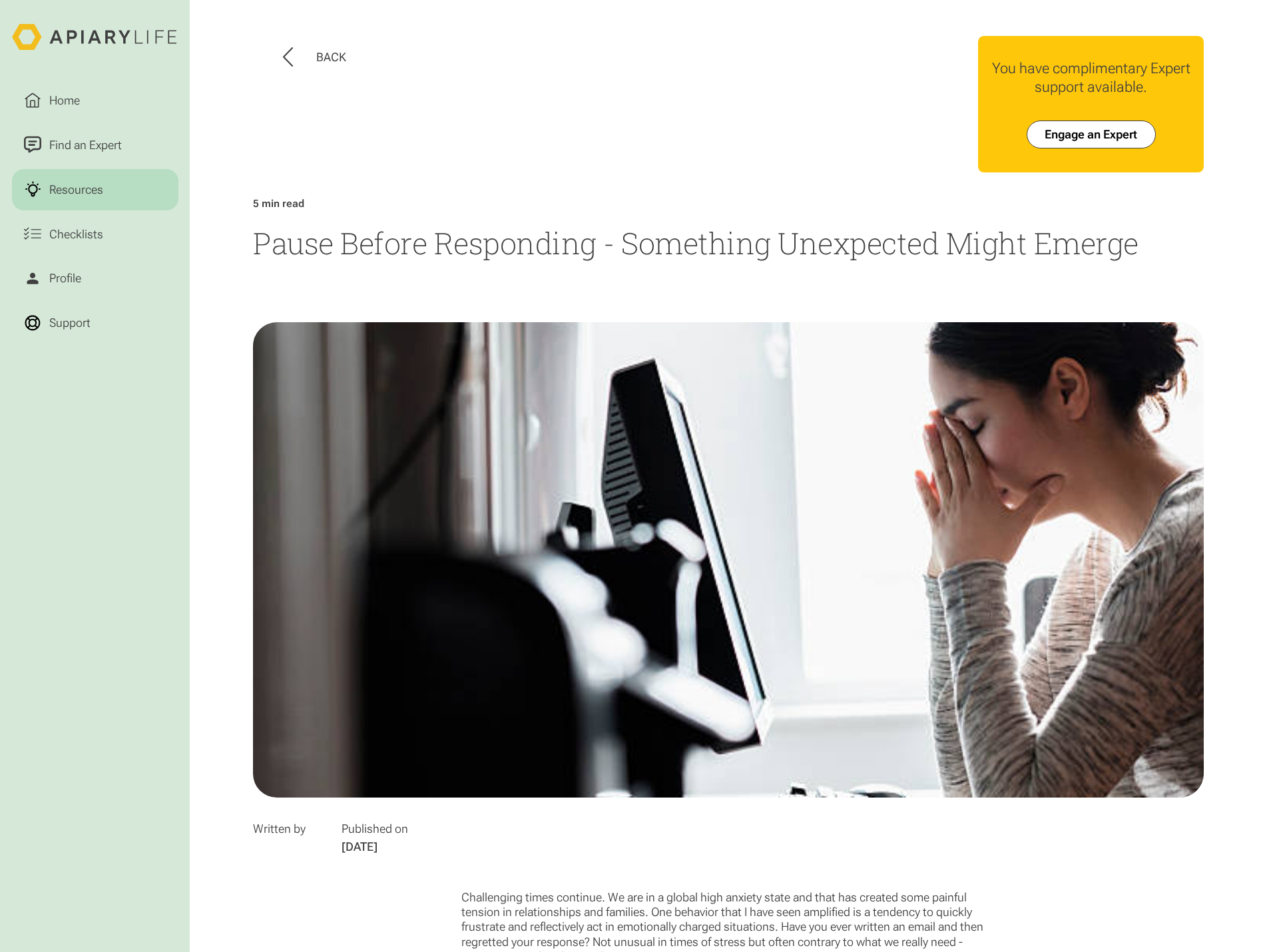
click at [677, 252] on h1 "Pause Before Responding - Something Unexpected Might Emerge" at bounding box center [729, 242] width 951 height 40
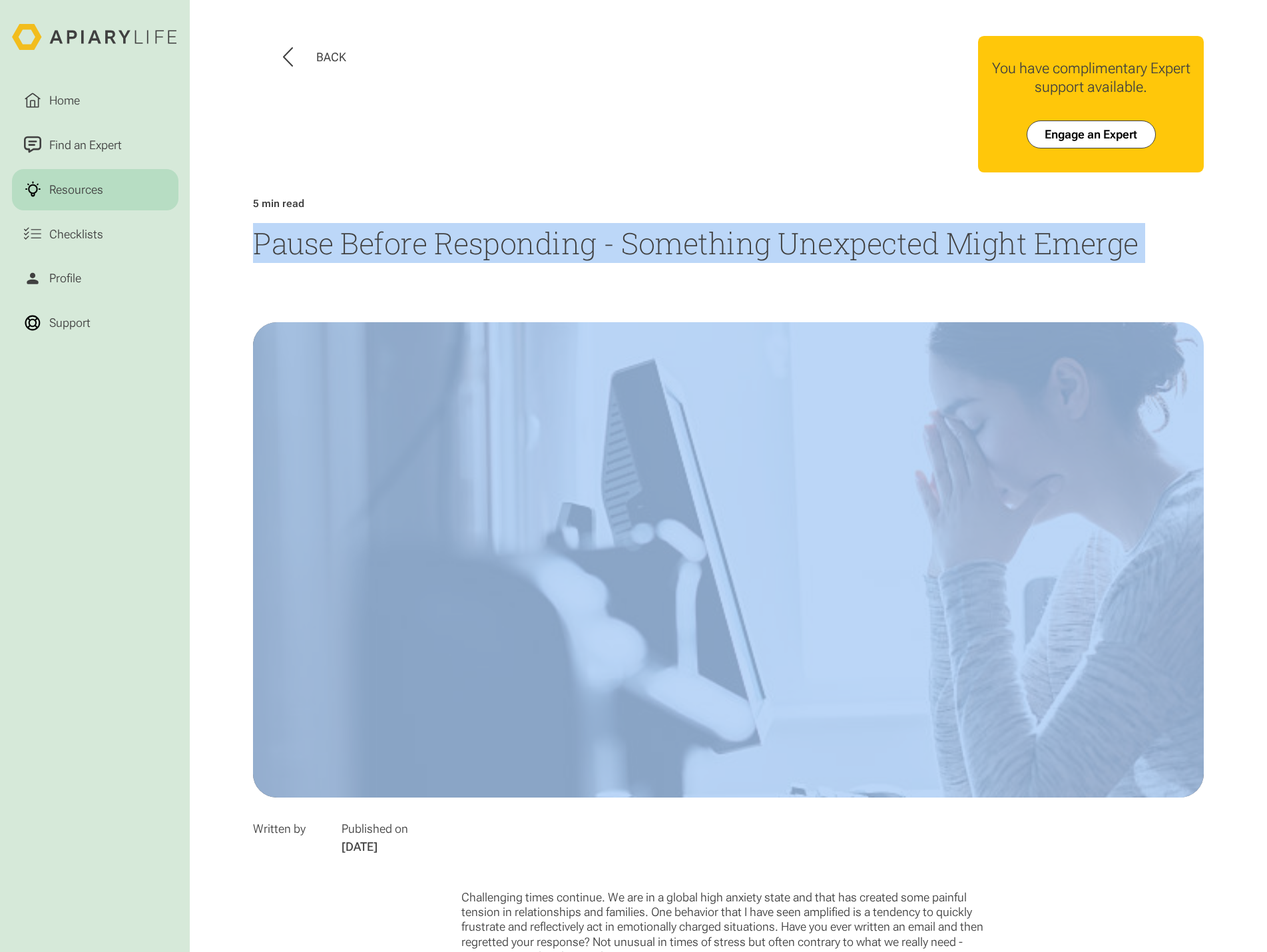
click at [677, 252] on h1 "Pause Before Responding - Something Unexpected Might Emerge" at bounding box center [729, 242] width 951 height 40
click at [767, 252] on h1 "Pause Before Responding - Something Unexpected Might Emerge" at bounding box center [729, 242] width 951 height 40
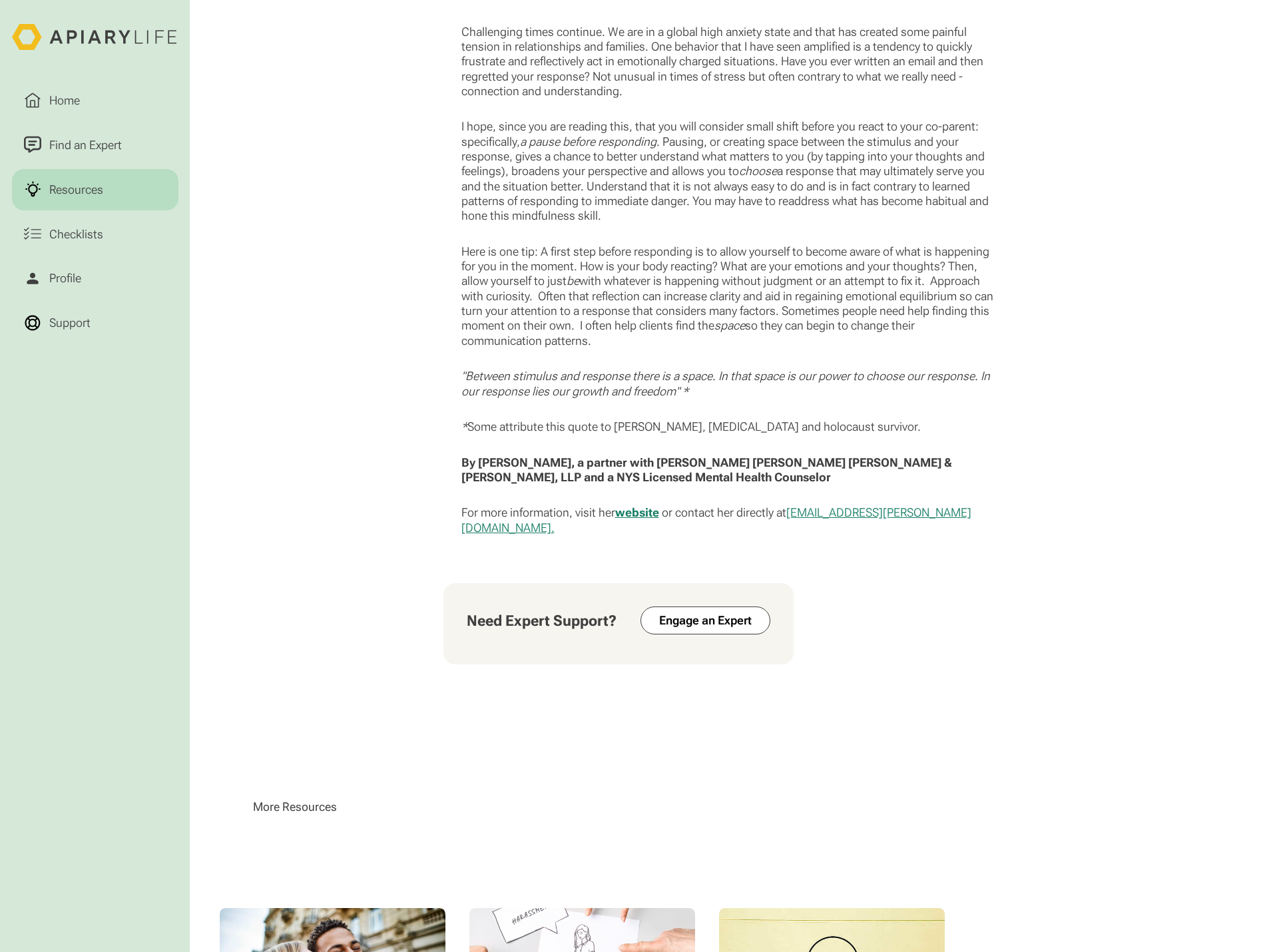
scroll to position [732, 0]
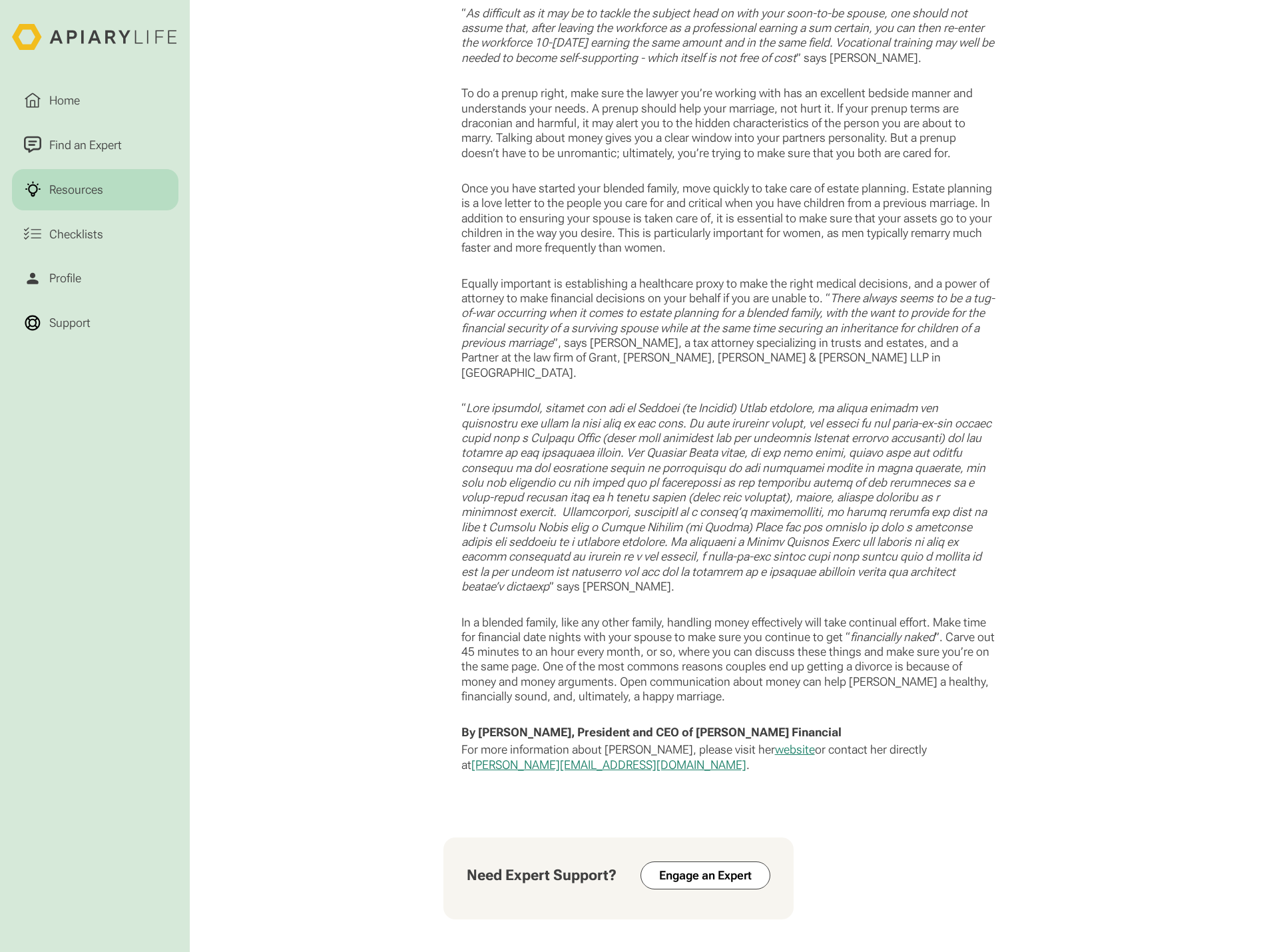
scroll to position [1421, 0]
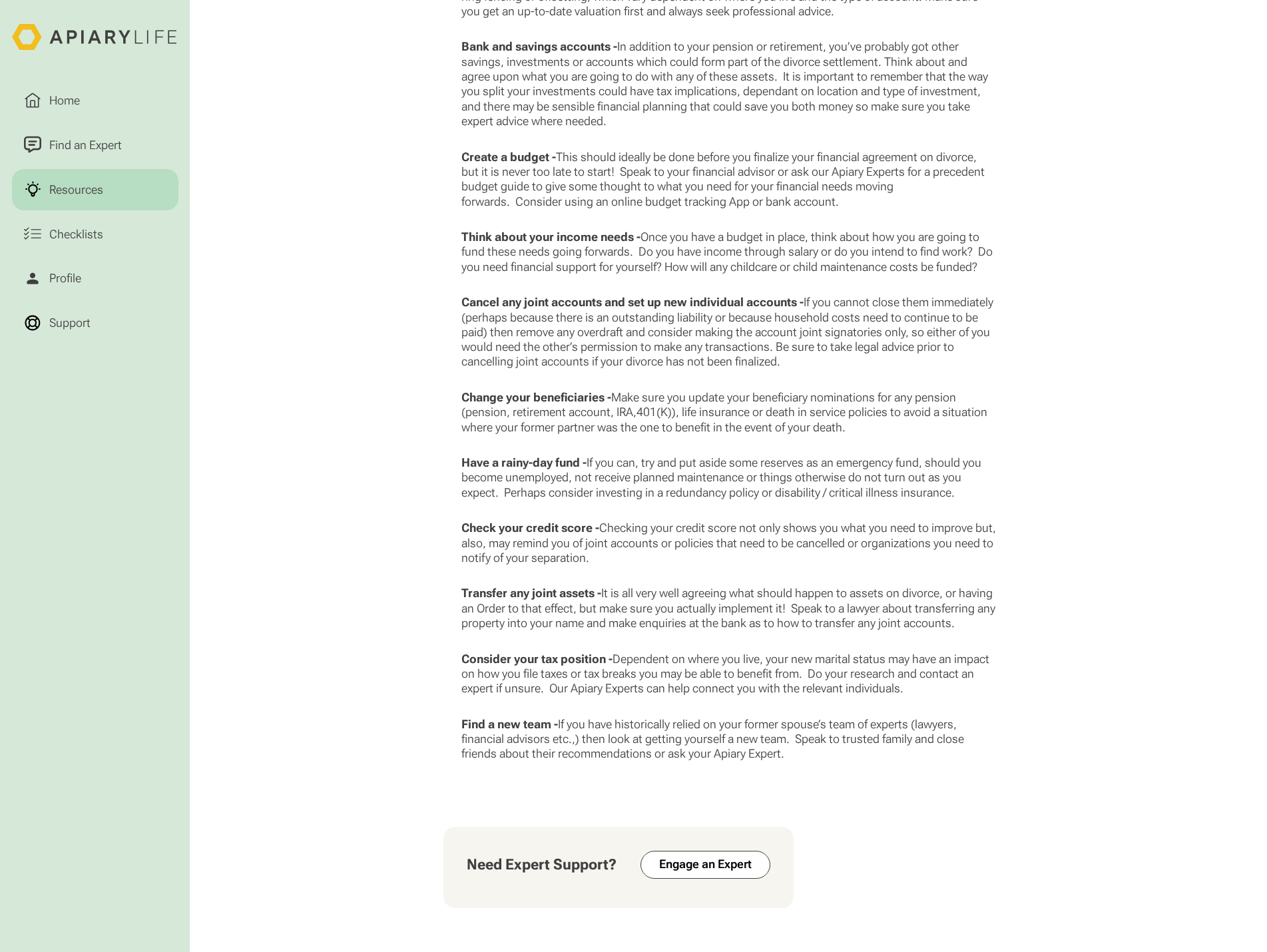
scroll to position [1597, 0]
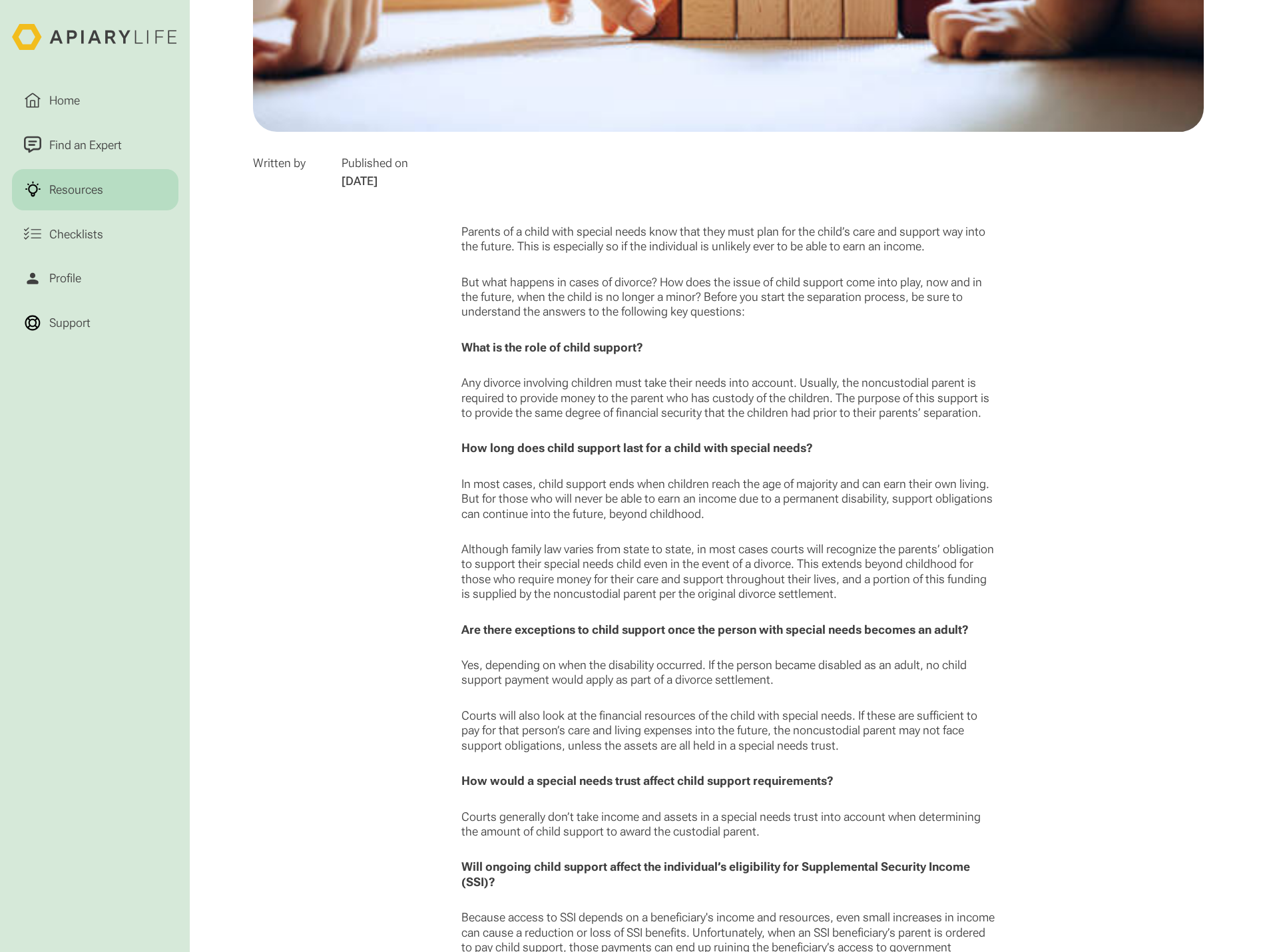
scroll to position [865, 0]
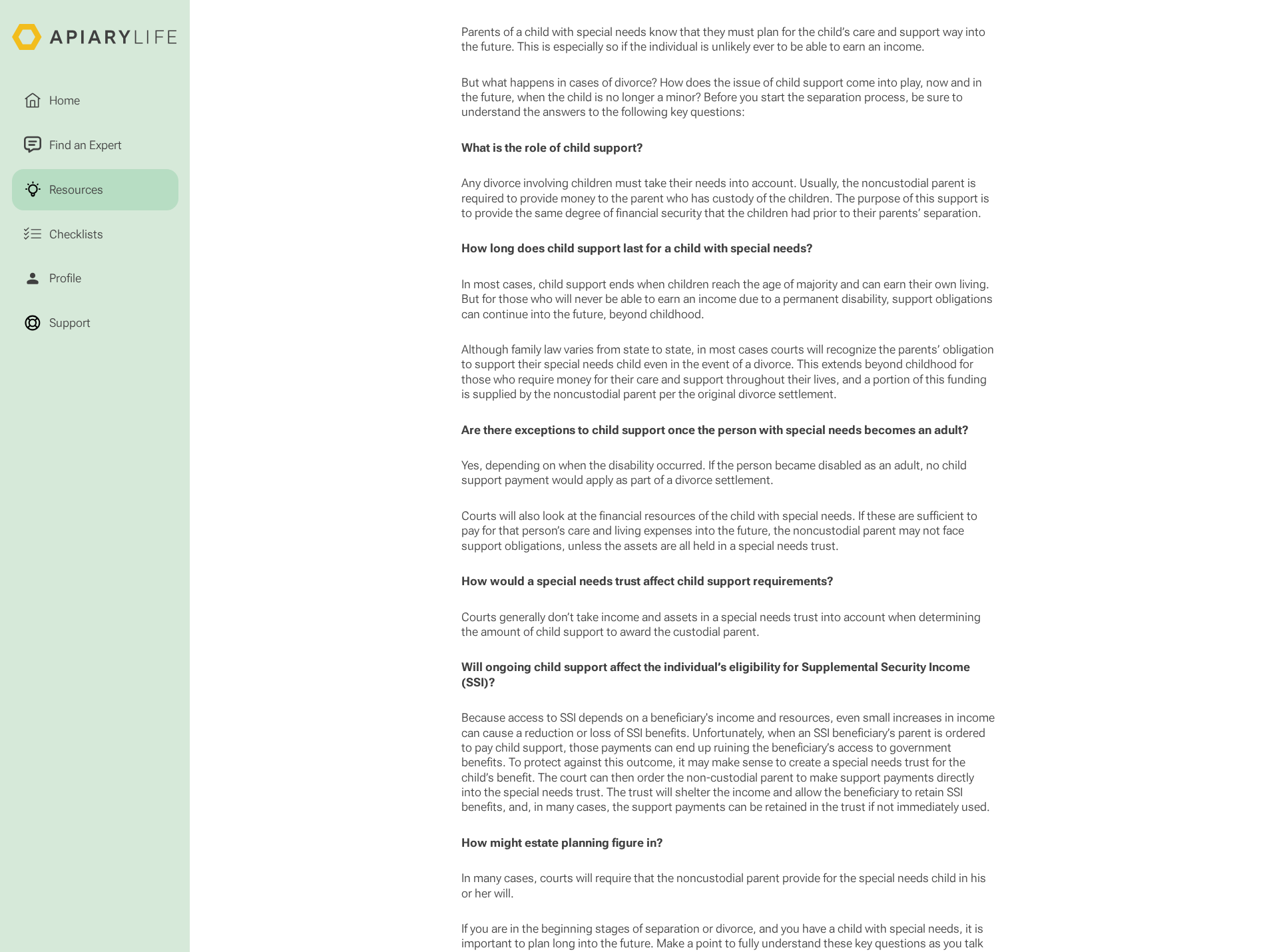
click at [916, 151] on p "What is the role of child support?" at bounding box center [728, 148] width 534 height 15
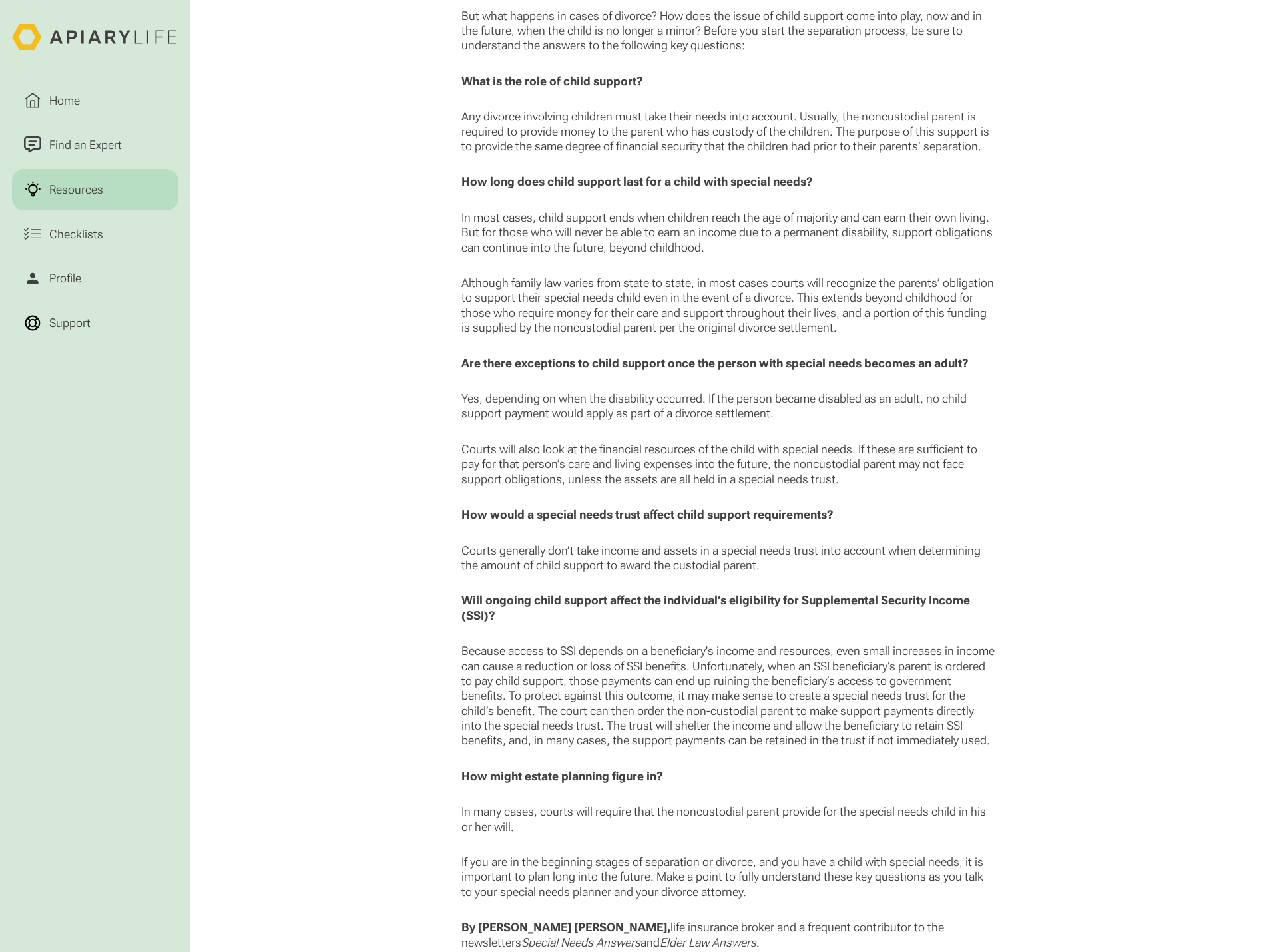
scroll to position [998, 0]
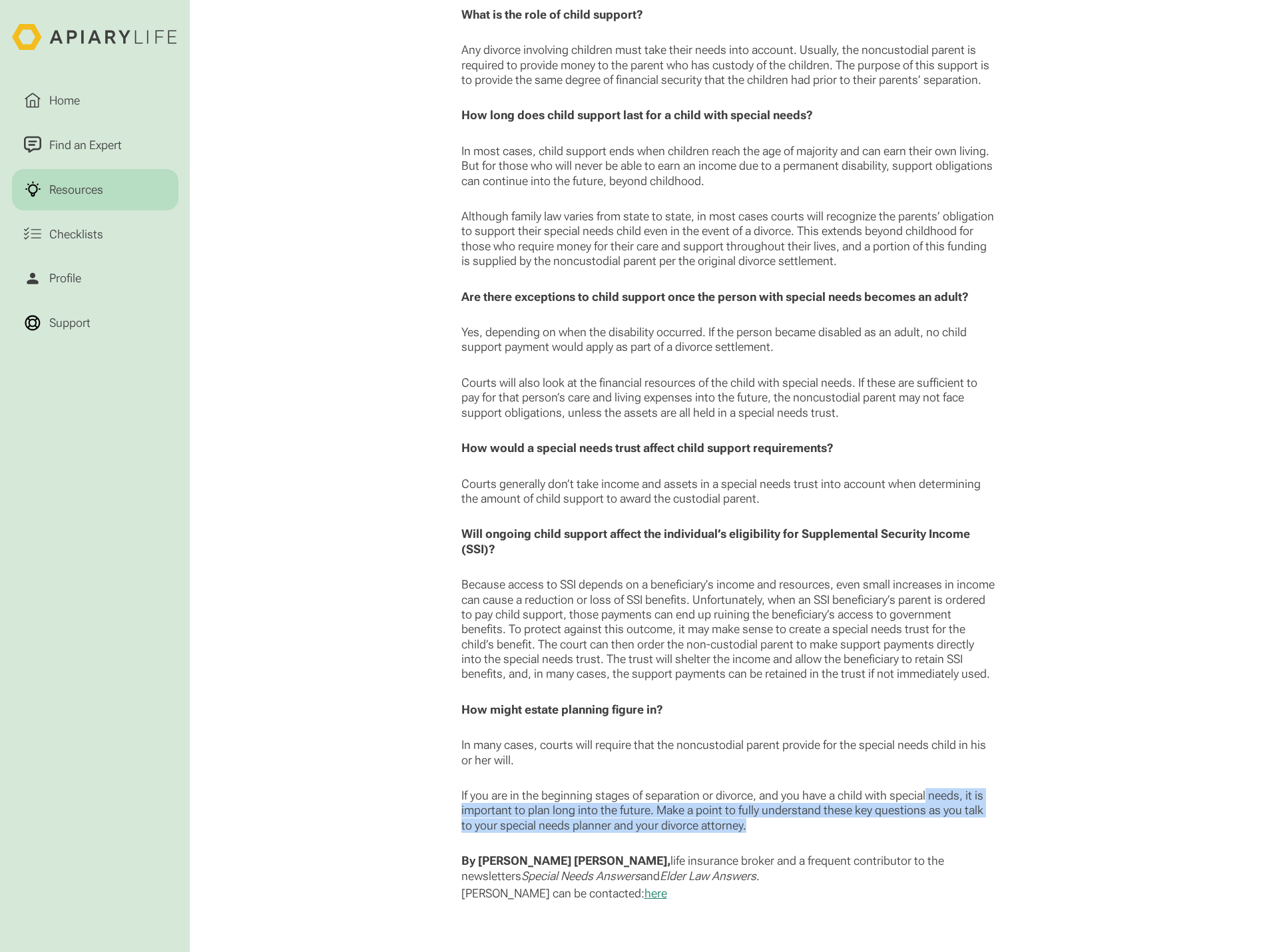
drag, startPoint x: 869, startPoint y: 840, endPoint x: 926, endPoint y: 811, distance: 64.0
click at [926, 811] on p "If you are in the beginning stages of separation or divorce, and you have a chi…" at bounding box center [728, 810] width 534 height 45
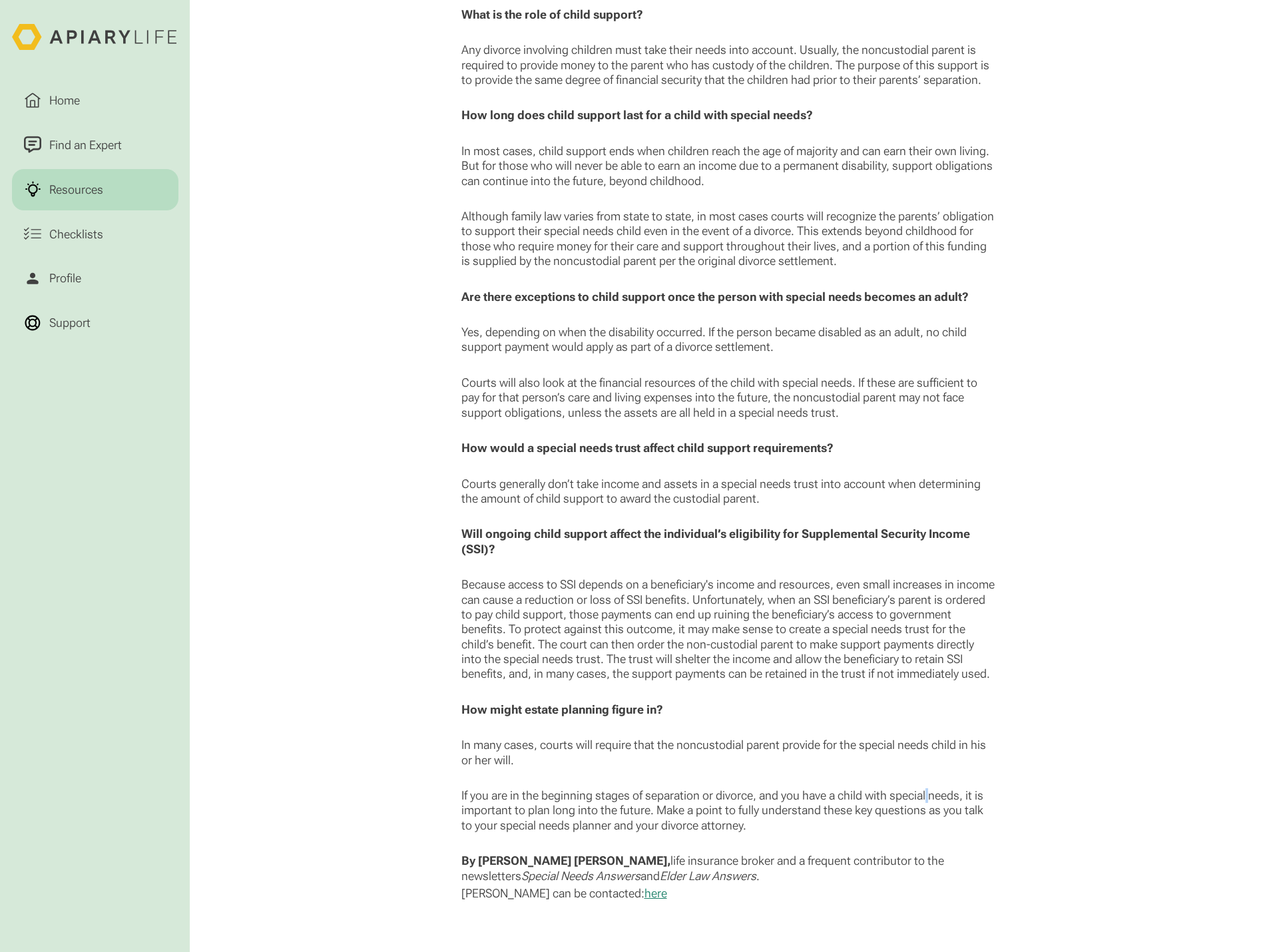
click at [926, 811] on p "If you are in the beginning stages of separation or divorce, and you have a chi…" at bounding box center [728, 810] width 534 height 45
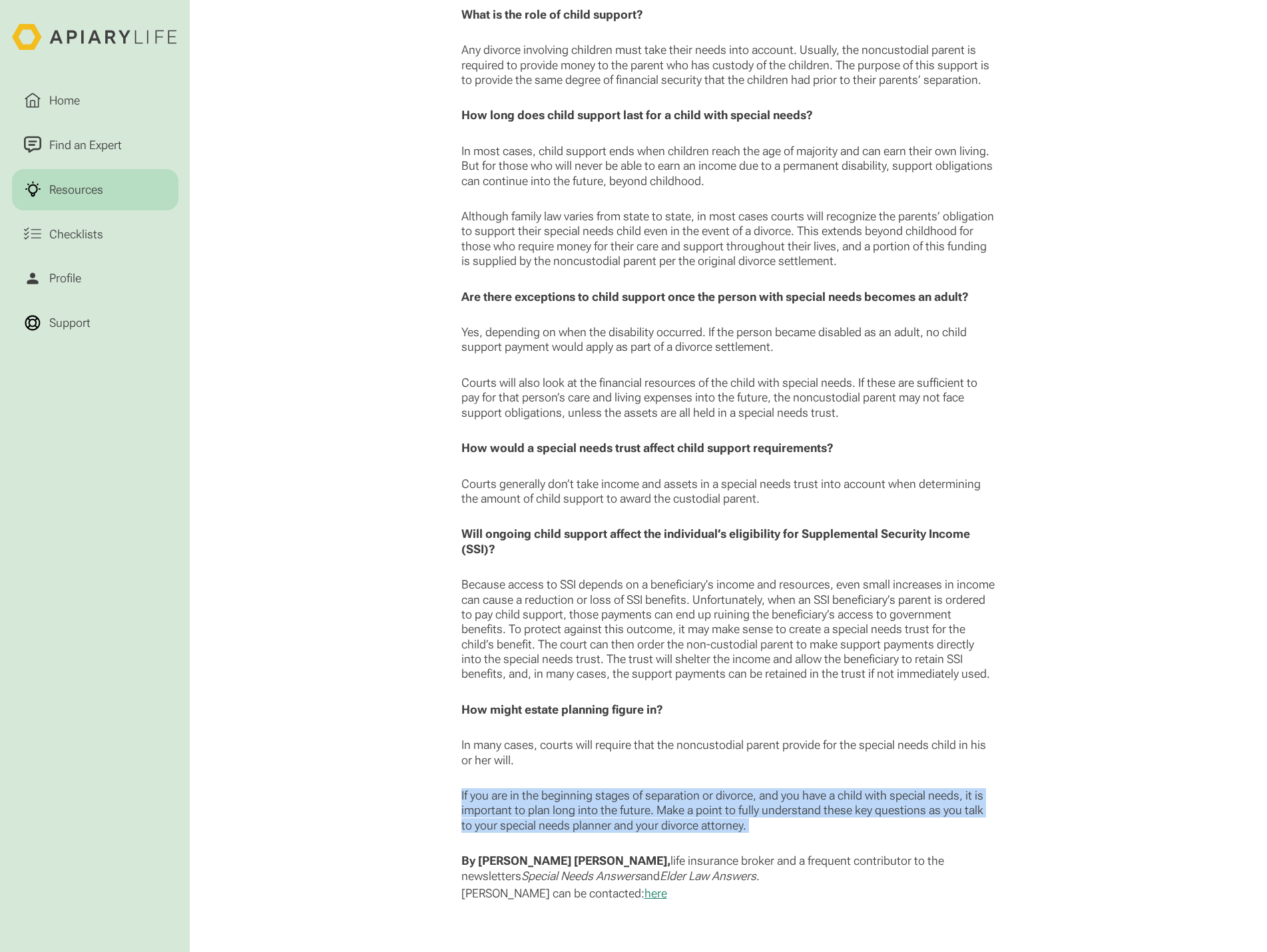
click at [926, 811] on p "If you are in the beginning stages of separation or divorce, and you have a chi…" at bounding box center [728, 810] width 534 height 45
